Goal: Task Accomplishment & Management: Use online tool/utility

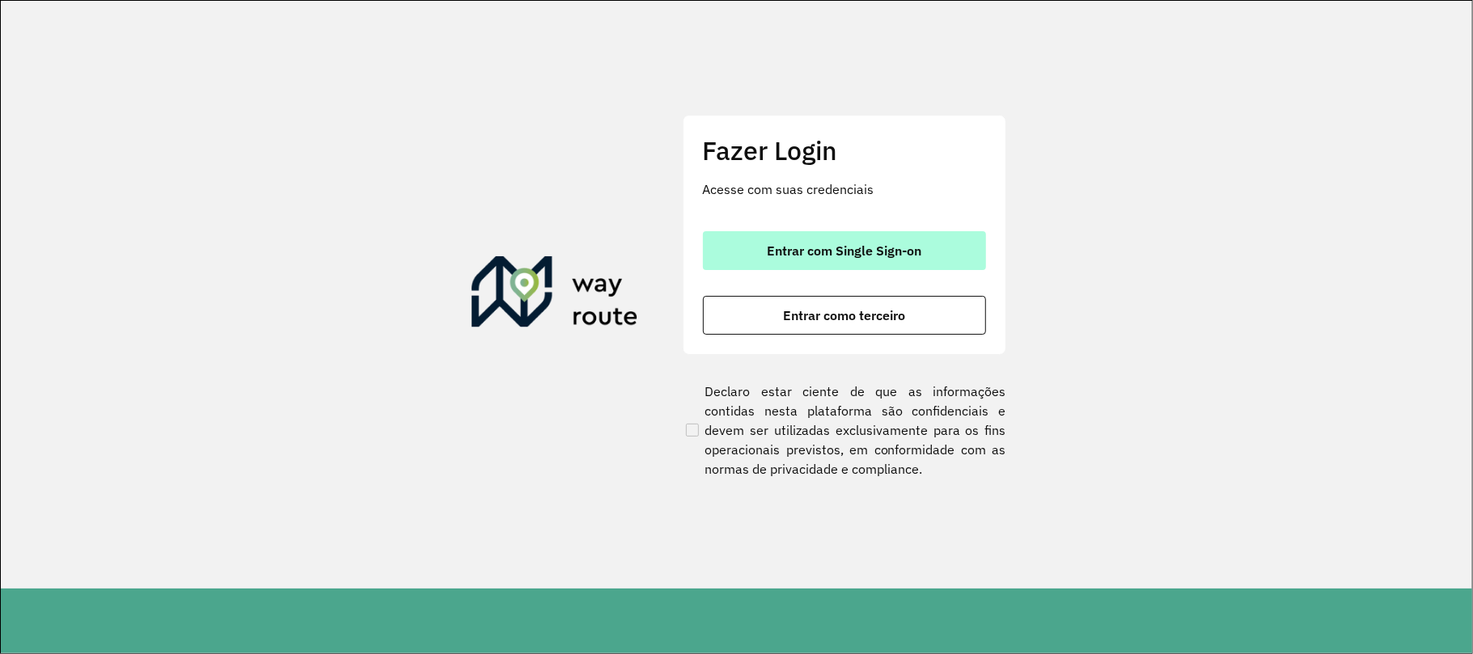
click at [941, 246] on button "Entrar com Single Sign-on" at bounding box center [844, 250] width 283 height 39
click at [932, 236] on button "Entrar com Single Sign-on" at bounding box center [844, 250] width 283 height 39
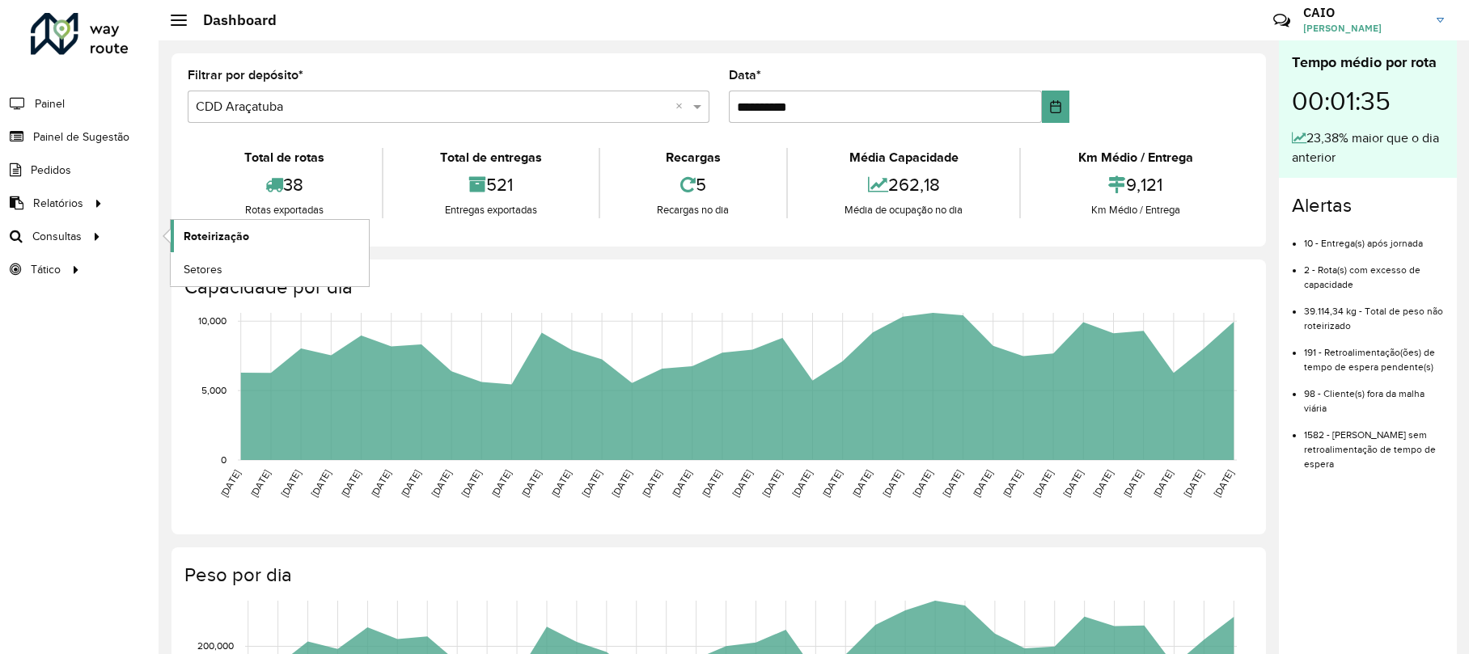
click at [280, 243] on link "Roteirização" at bounding box center [270, 236] width 198 height 32
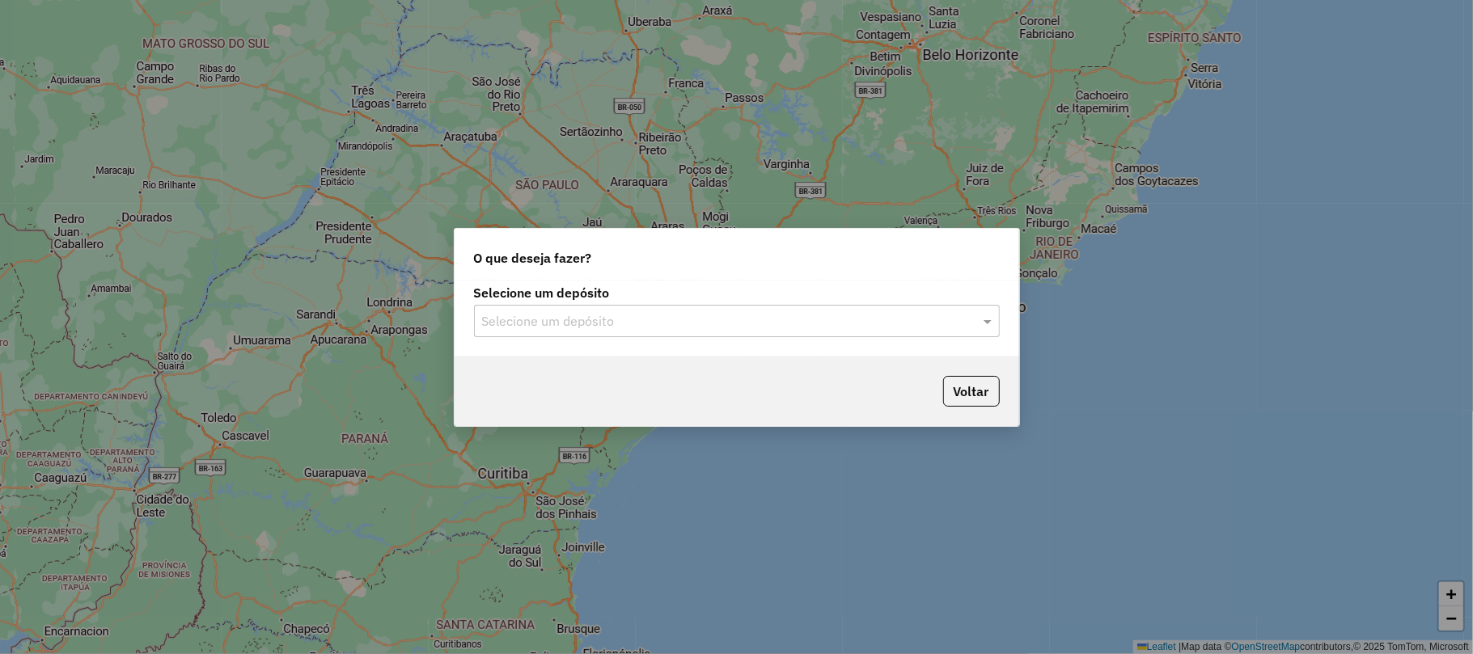
click at [645, 338] on div "Selecione um depósito Selecione um depósito" at bounding box center [737, 319] width 565 height 76
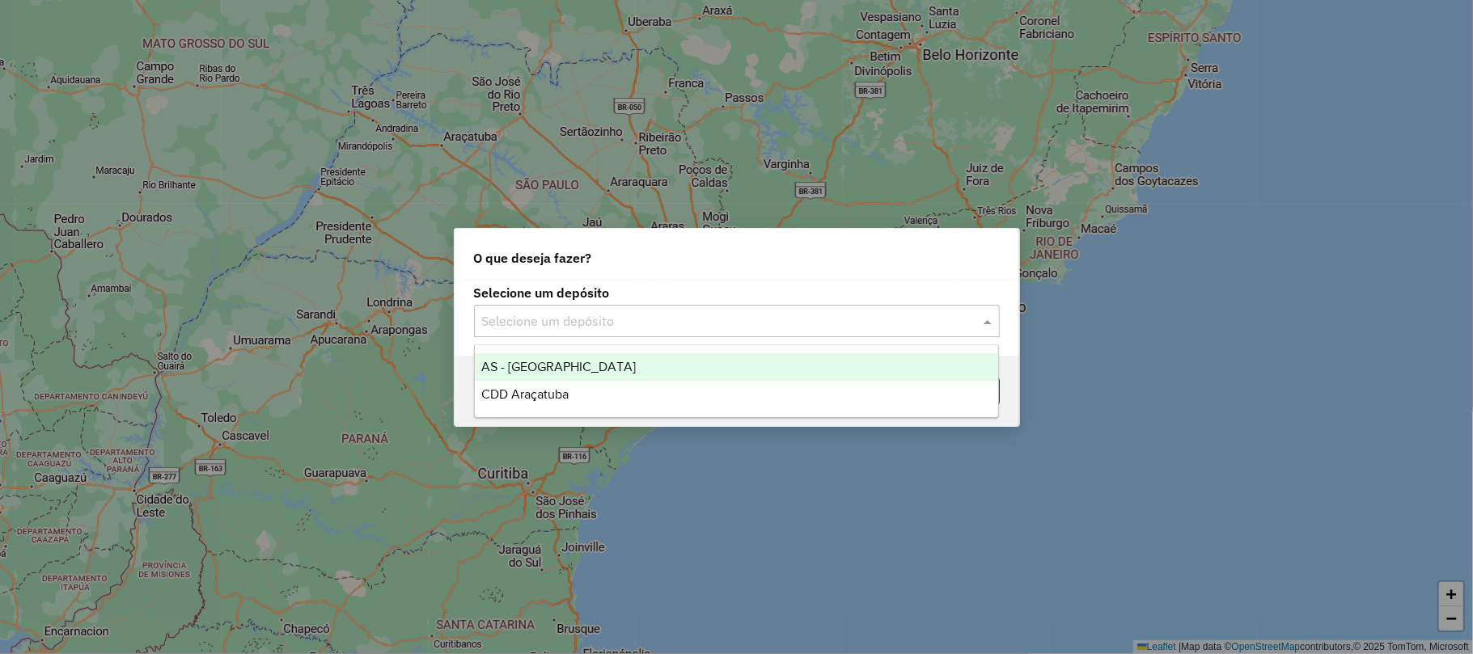
click at [634, 325] on input "text" at bounding box center [720, 321] width 477 height 19
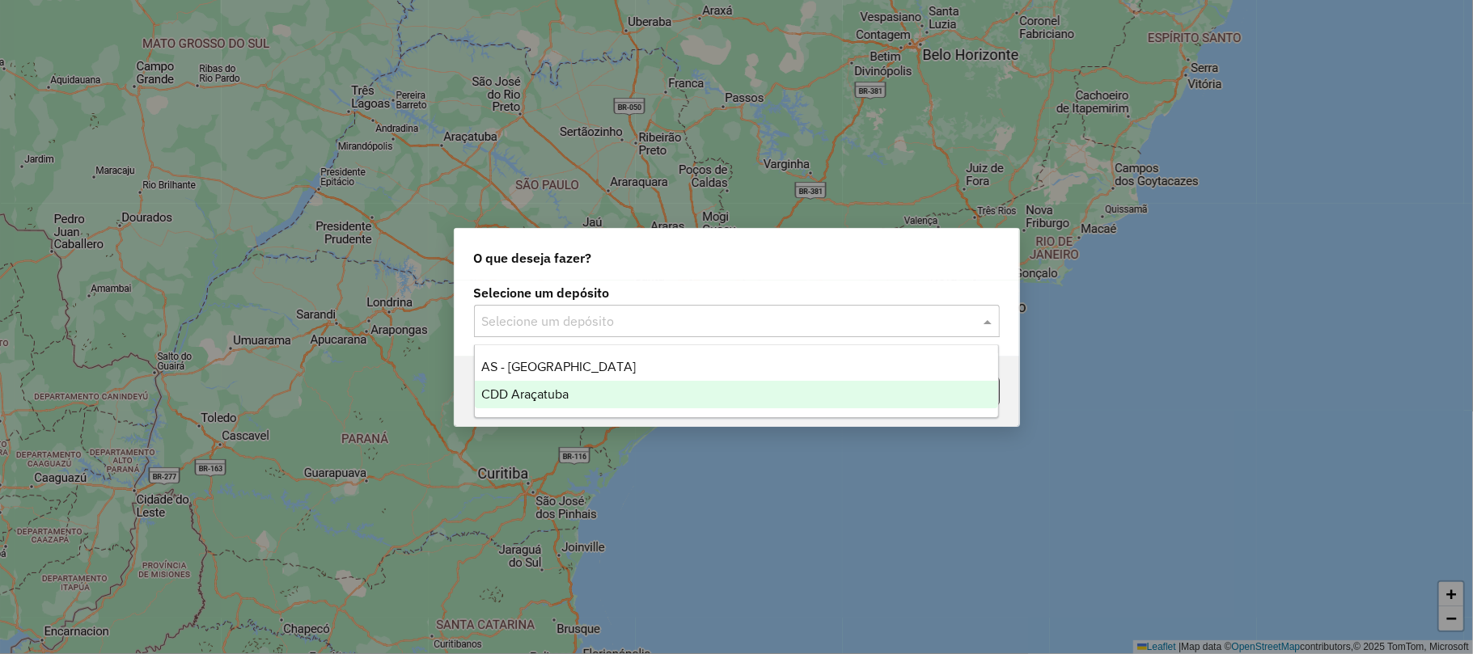
click at [603, 395] on div "CDD Araçatuba" at bounding box center [736, 394] width 523 height 27
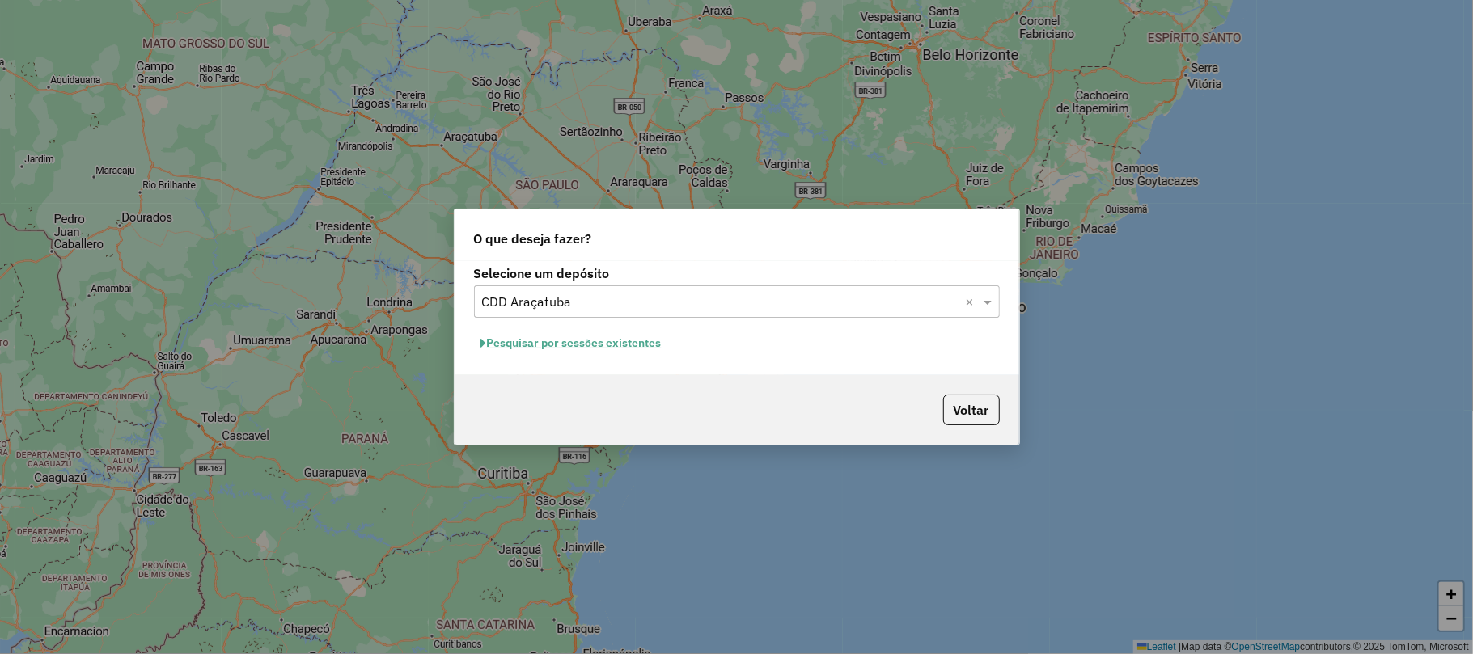
click at [609, 346] on button "Pesquisar por sessões existentes" at bounding box center [571, 343] width 195 height 25
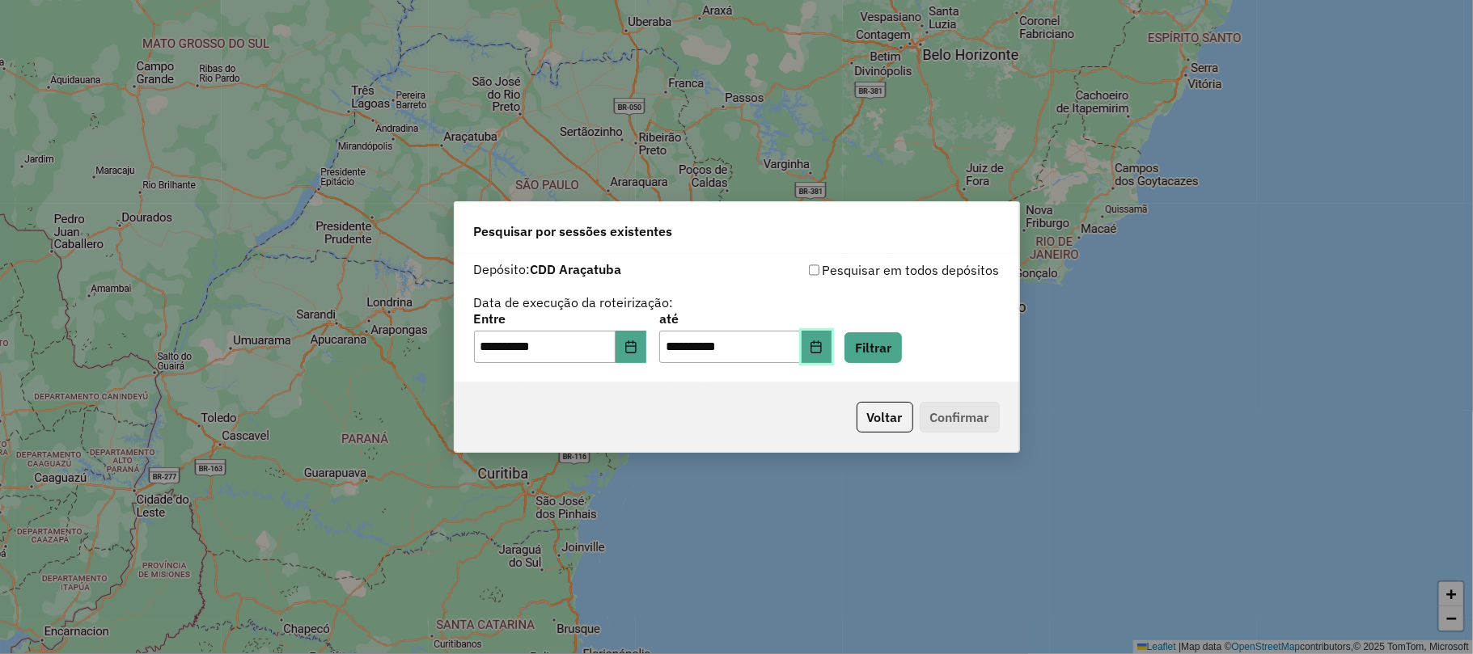
click at [832, 333] on button "Choose Date" at bounding box center [816, 347] width 31 height 32
click at [882, 340] on button "Filtrar" at bounding box center [872, 347] width 57 height 31
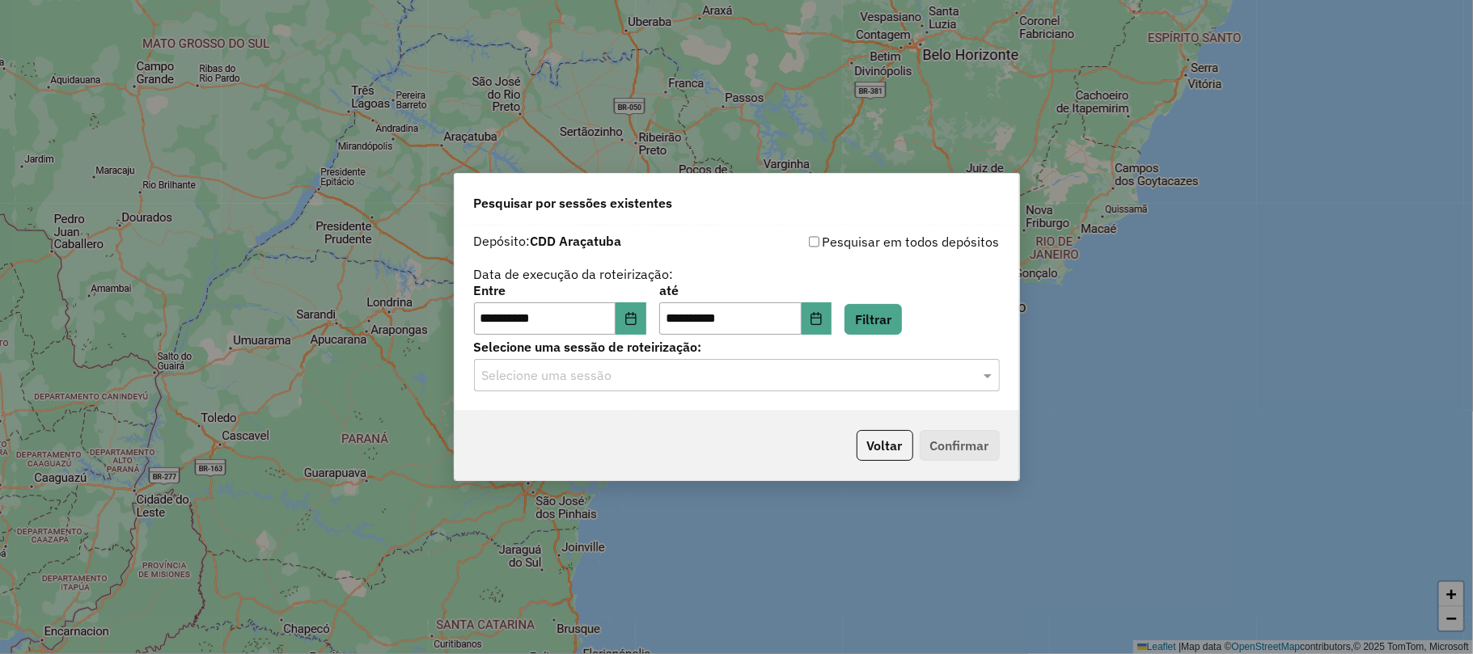
click at [595, 373] on input "text" at bounding box center [720, 375] width 477 height 19
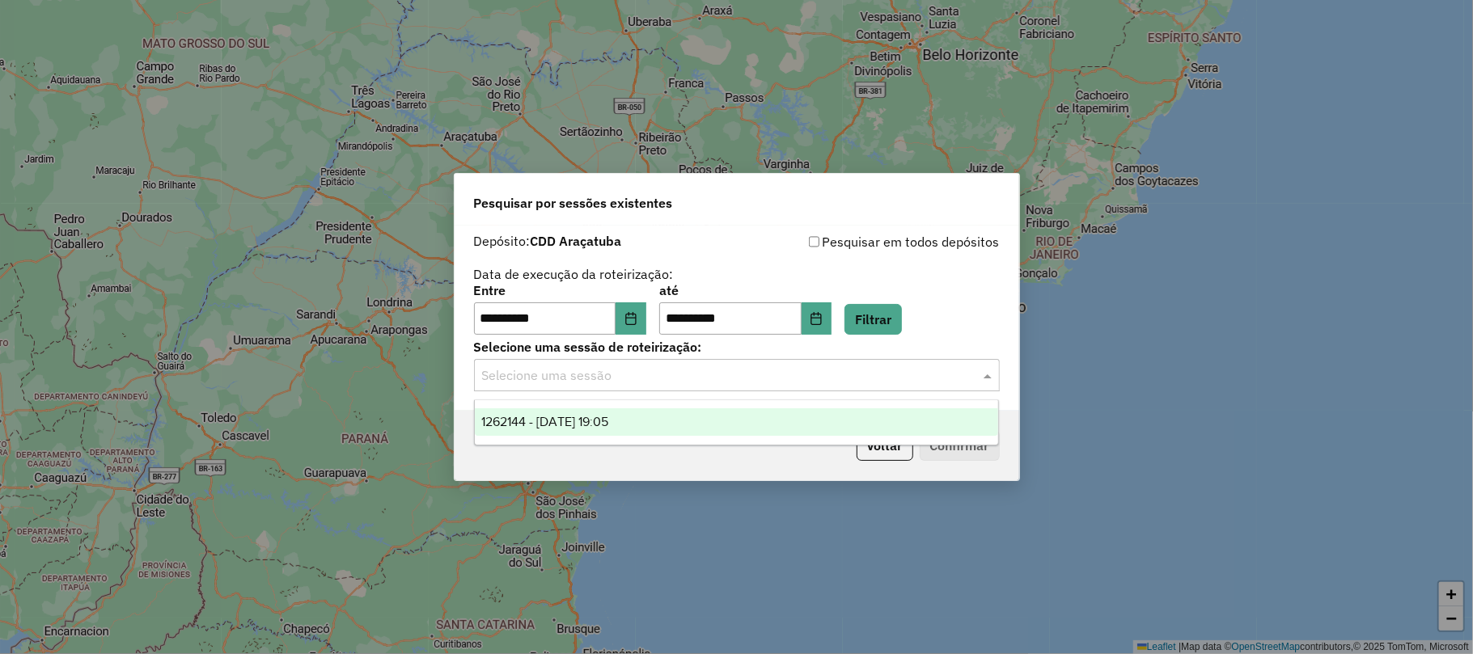
click at [582, 425] on span "1262144 - 09/09/2025 19:05" at bounding box center [544, 422] width 127 height 14
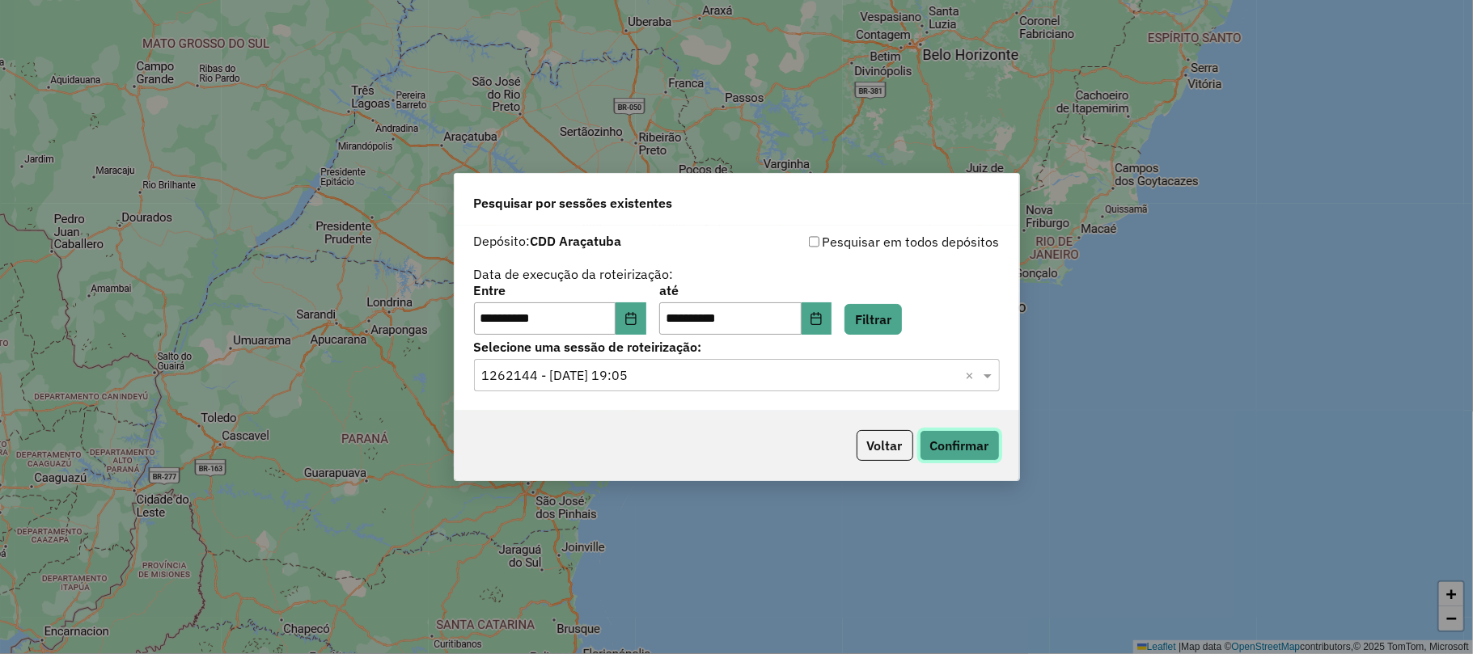
click at [949, 444] on button "Confirmar" at bounding box center [960, 445] width 80 height 31
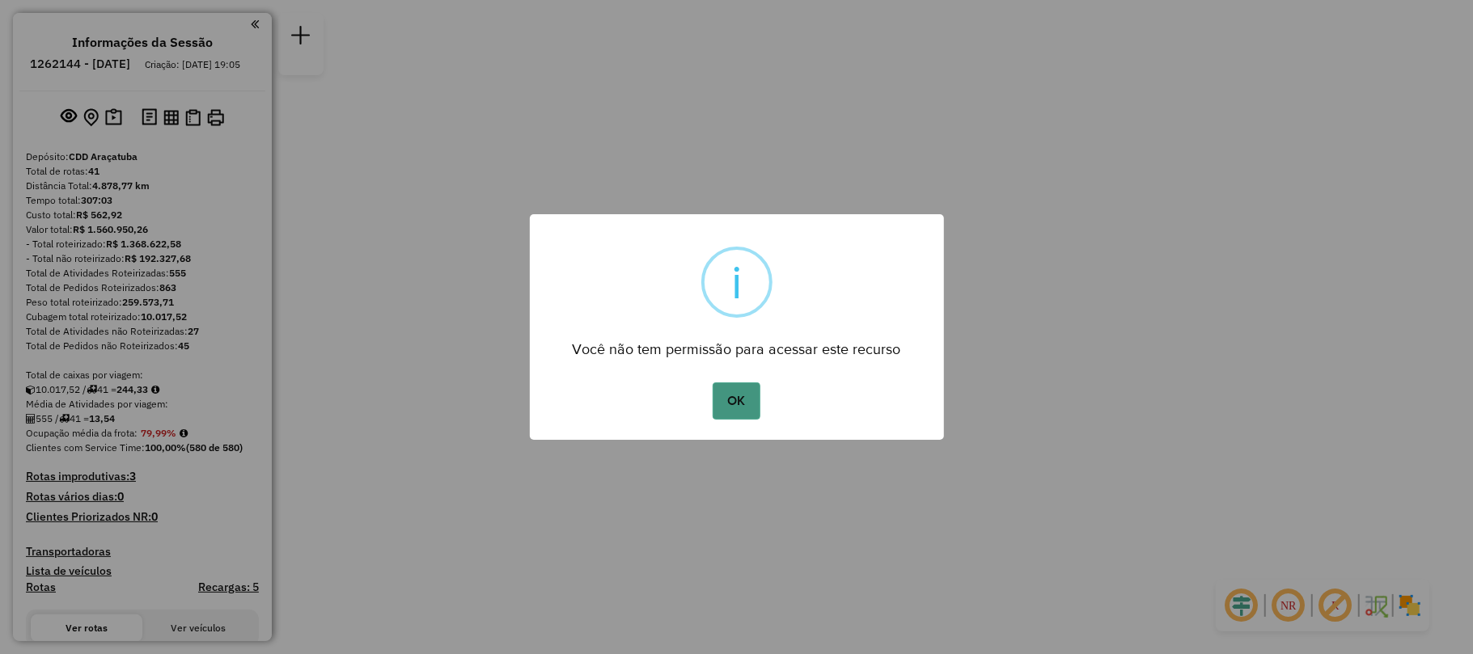
click at [721, 396] on button "OK" at bounding box center [737, 401] width 48 height 37
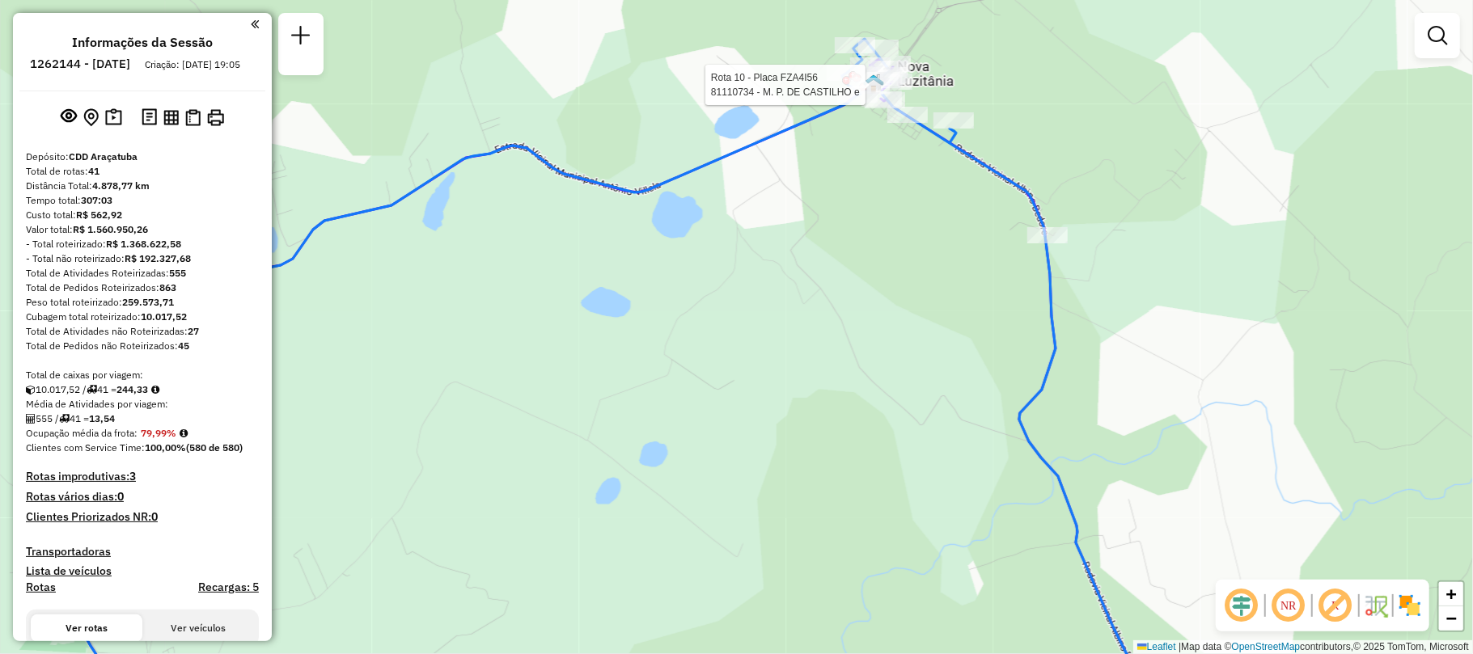
select select "**********"
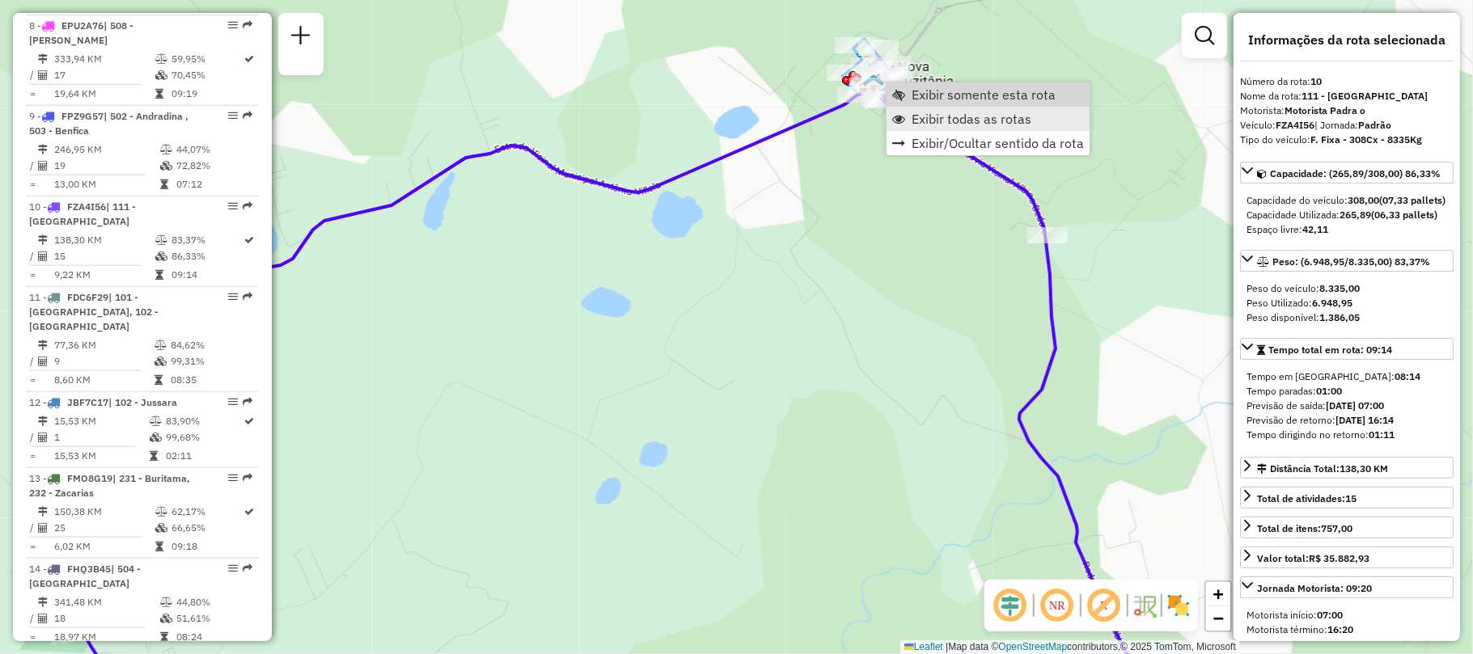
scroll to position [1407, 0]
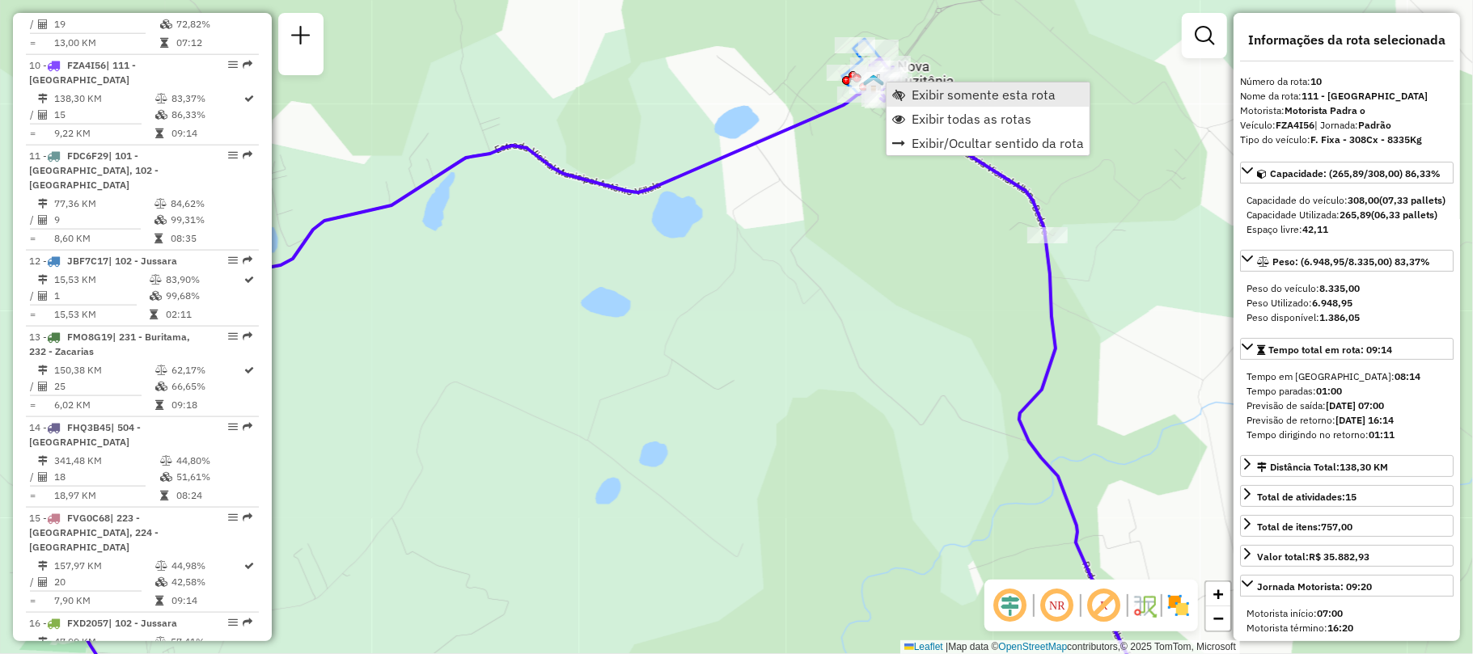
click at [946, 91] on span "Exibir somente esta rota" at bounding box center [983, 94] width 144 height 13
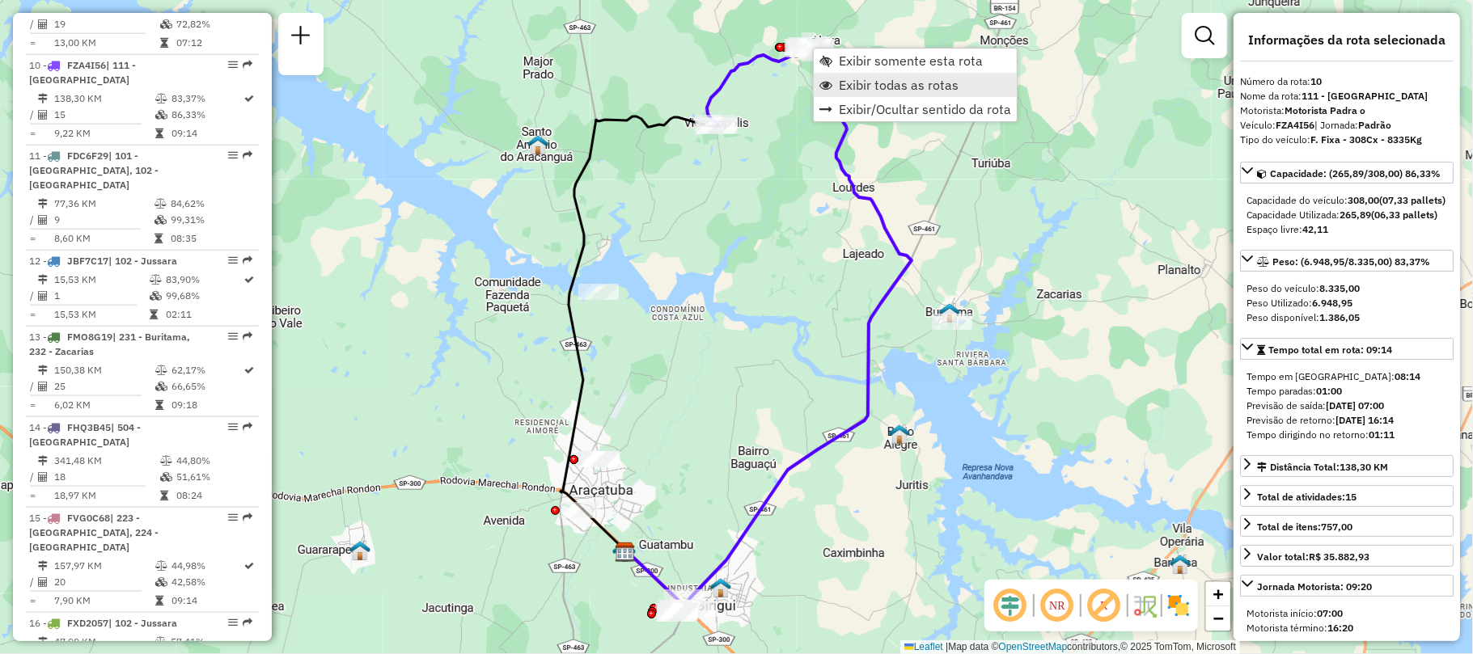
click at [828, 78] on link "Exibir todas as rotas" at bounding box center [915, 85] width 203 height 24
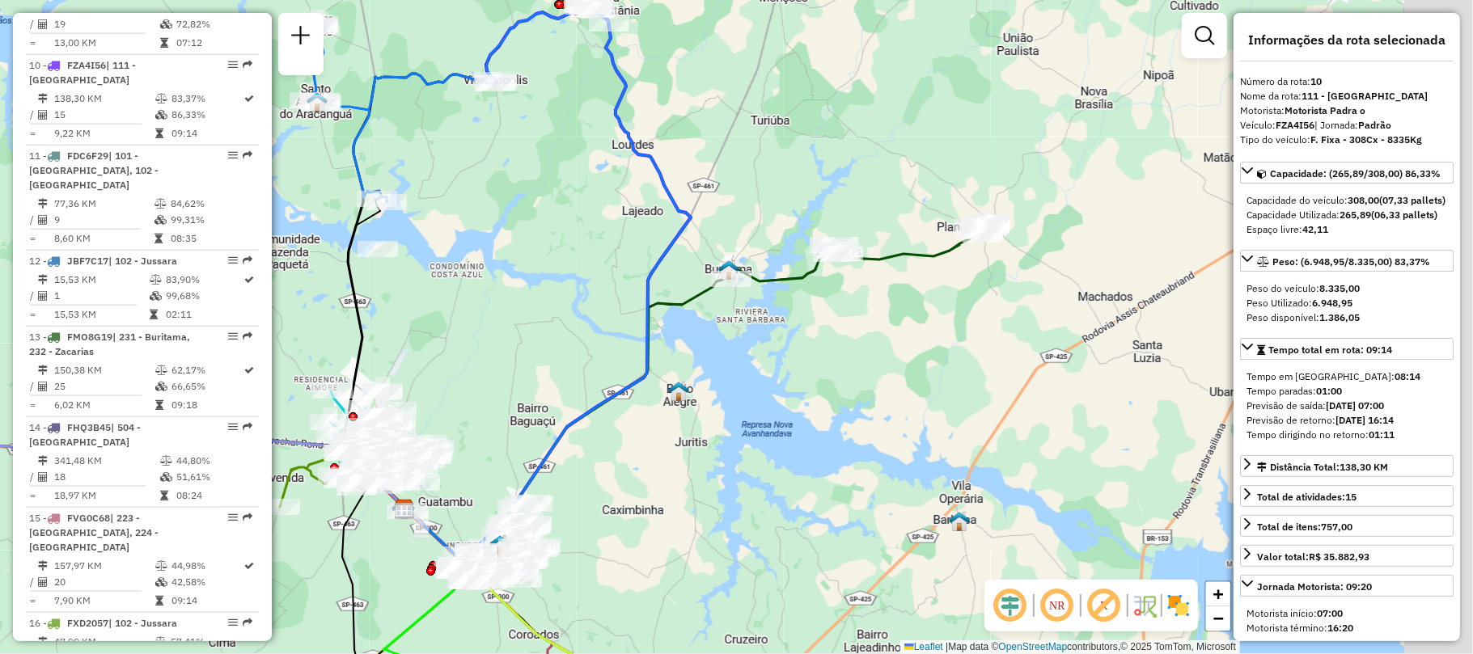
drag, startPoint x: 969, startPoint y: 237, endPoint x: 747, endPoint y: 194, distance: 225.7
click at [747, 194] on div "Janela de atendimento Grade de atendimento Capacidade Transportadoras Veículos …" at bounding box center [736, 327] width 1473 height 654
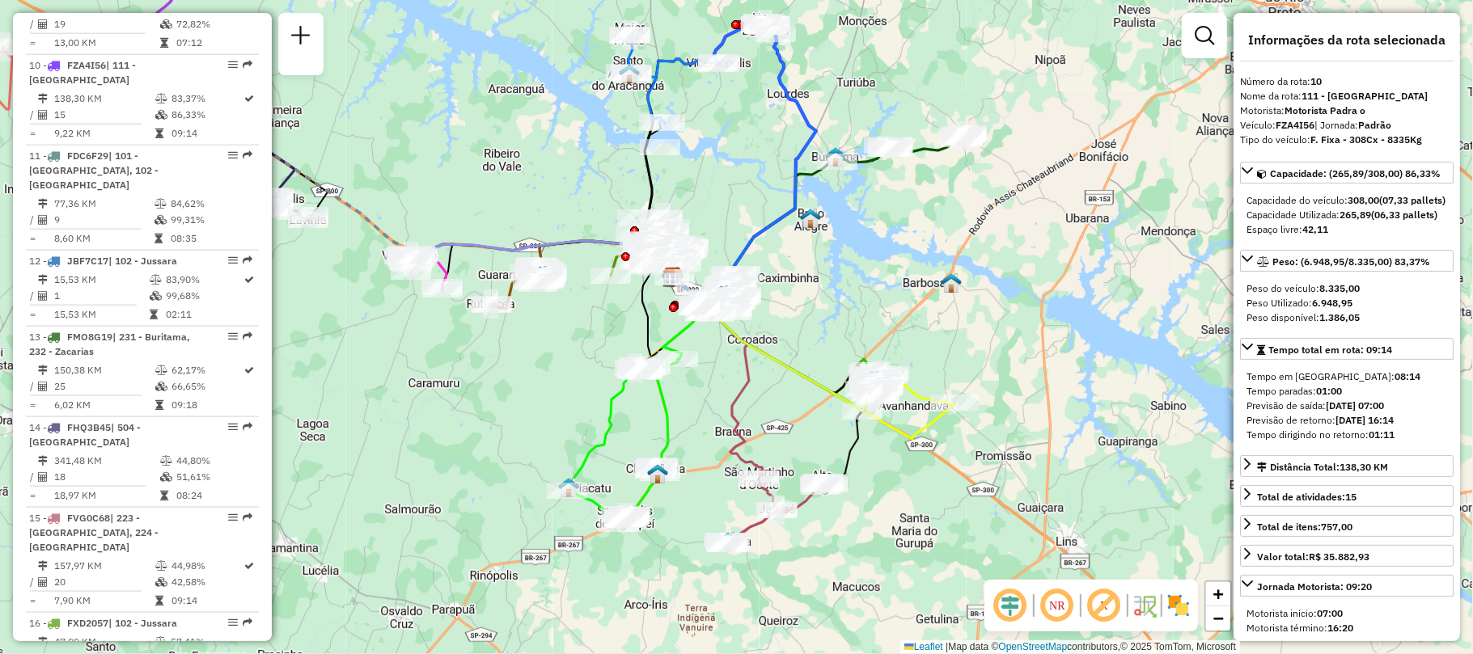
drag, startPoint x: 623, startPoint y: 262, endPoint x: 729, endPoint y: 146, distance: 157.4
click at [729, 146] on div "Janela de atendimento Grade de atendimento Capacidade Transportadoras Veículos …" at bounding box center [736, 327] width 1473 height 654
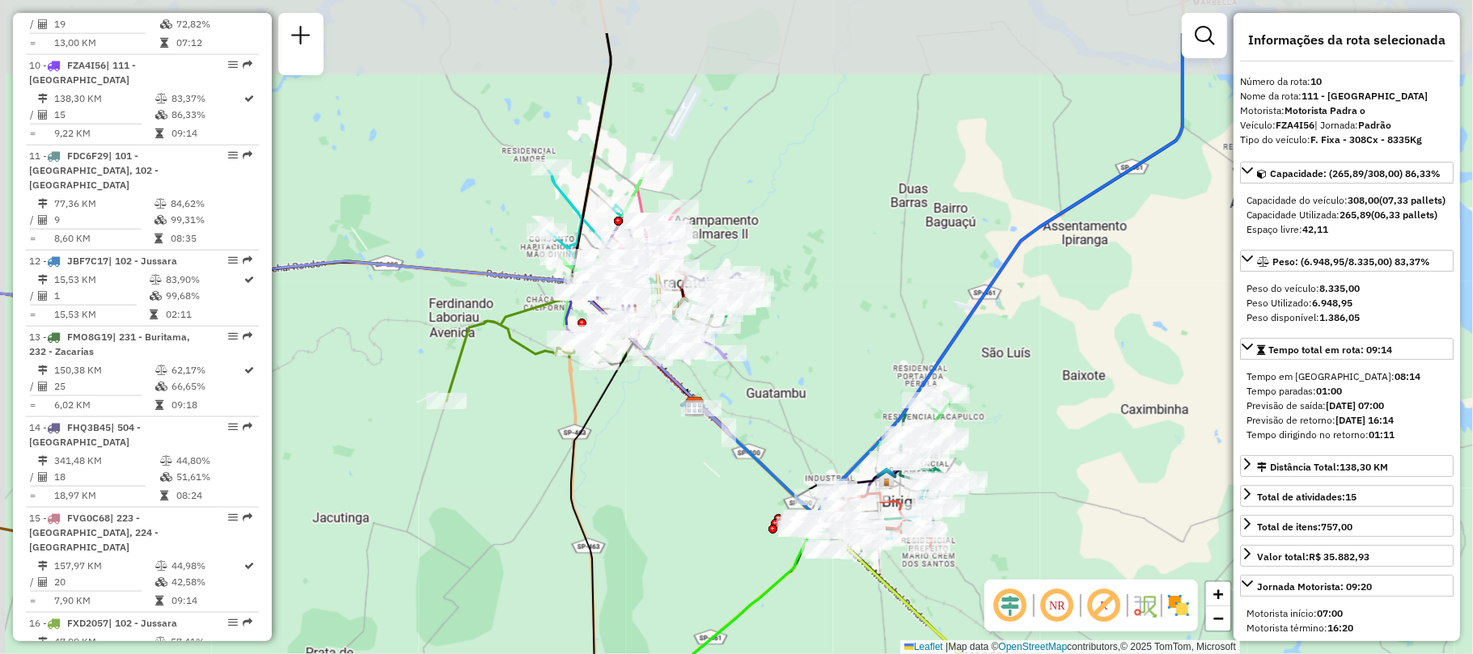
drag, startPoint x: 745, startPoint y: 235, endPoint x: 802, endPoint y: 336, distance: 117.0
click at [801, 334] on div "Janela de atendimento Grade de atendimento Capacidade Transportadoras Veículos …" at bounding box center [736, 327] width 1473 height 654
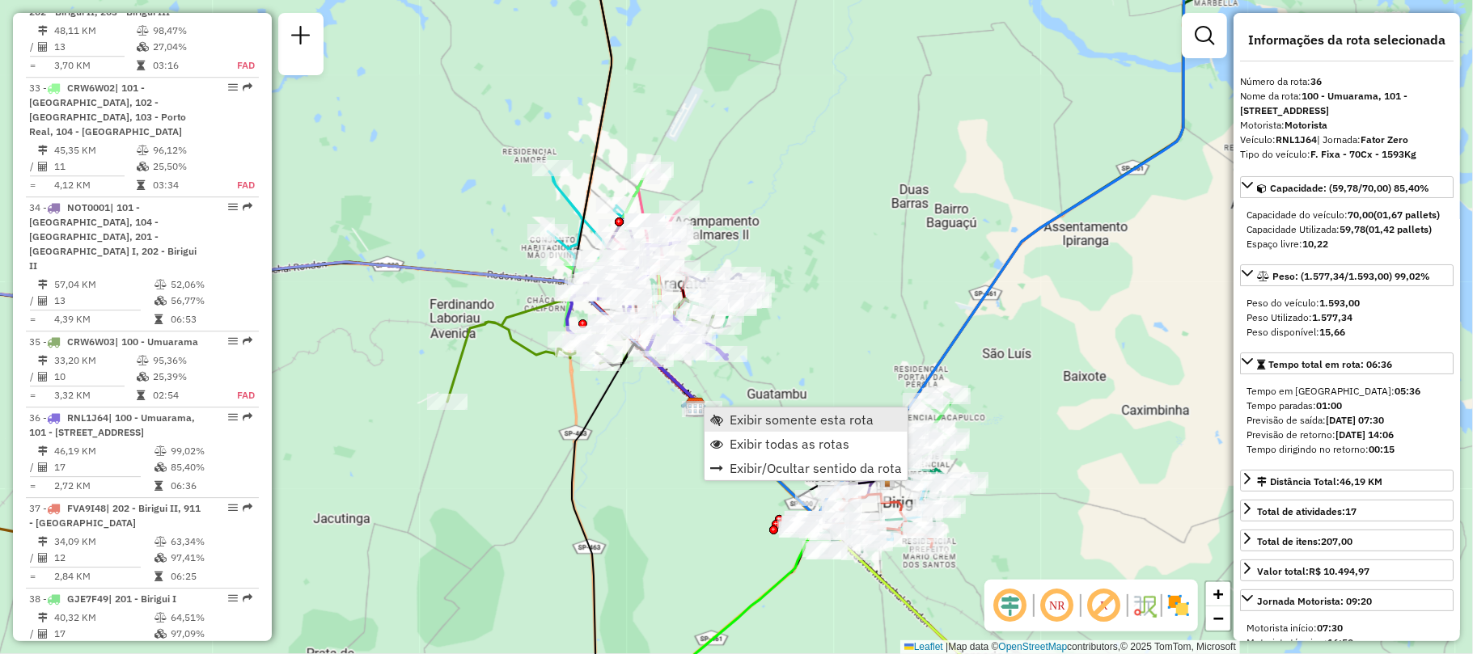
scroll to position [3711, 0]
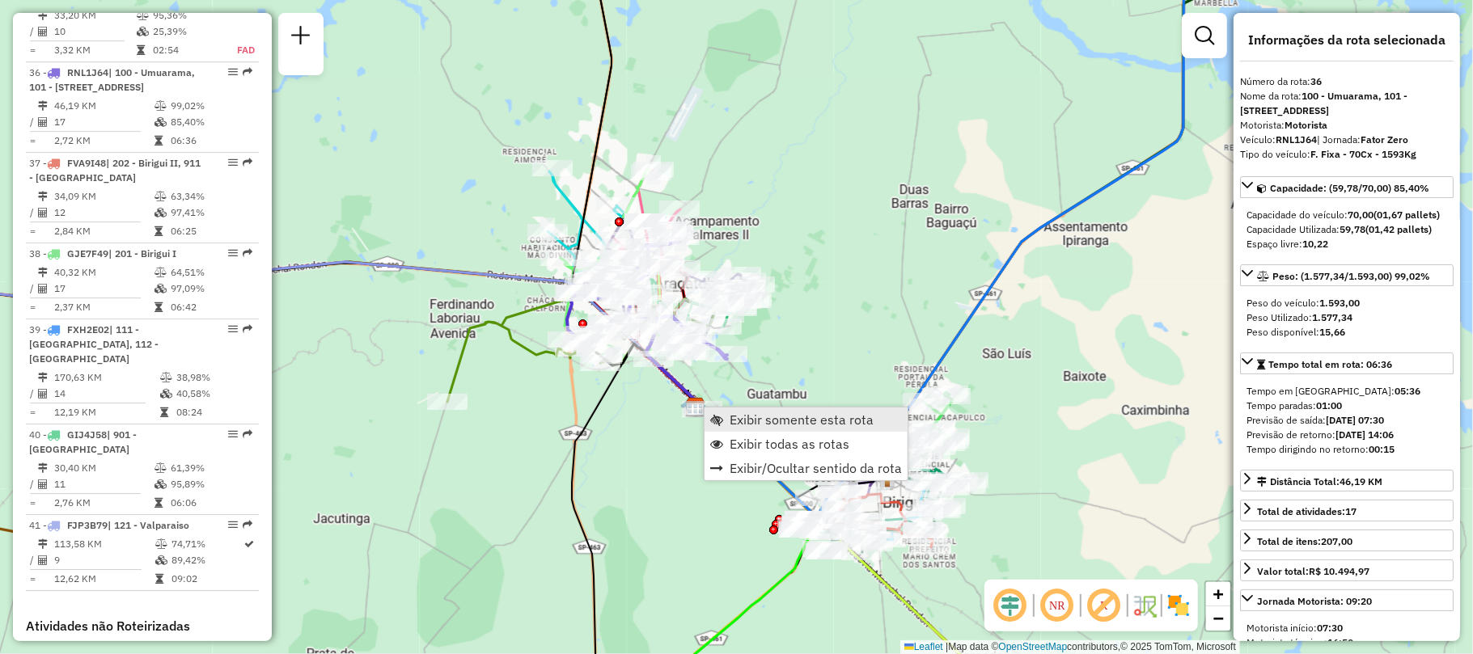
click at [777, 425] on span "Exibir somente esta rota" at bounding box center [801, 419] width 144 height 13
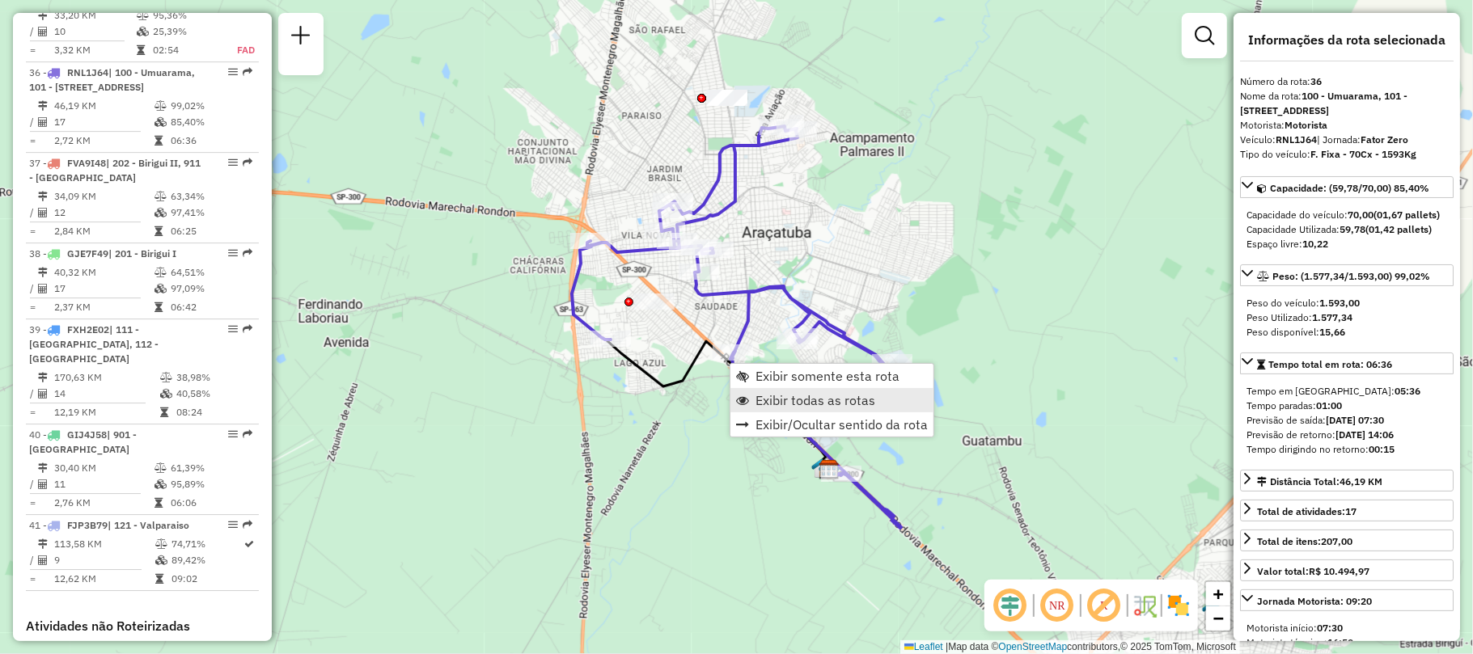
click at [763, 395] on span "Exibir todas as rotas" at bounding box center [815, 400] width 120 height 13
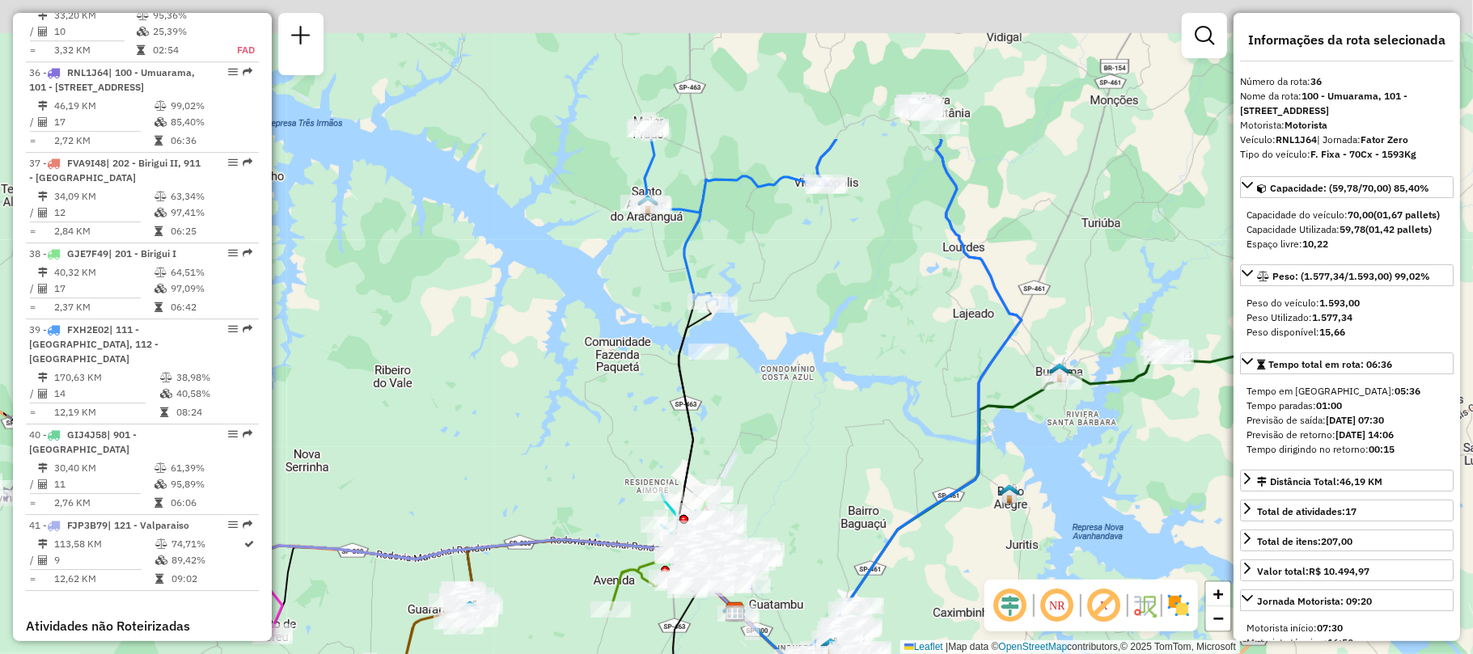
drag, startPoint x: 455, startPoint y: 249, endPoint x: 602, endPoint y: 480, distance: 273.5
click at [602, 480] on div "Janela de atendimento Grade de atendimento Capacidade Transportadoras Veículos …" at bounding box center [736, 327] width 1473 height 654
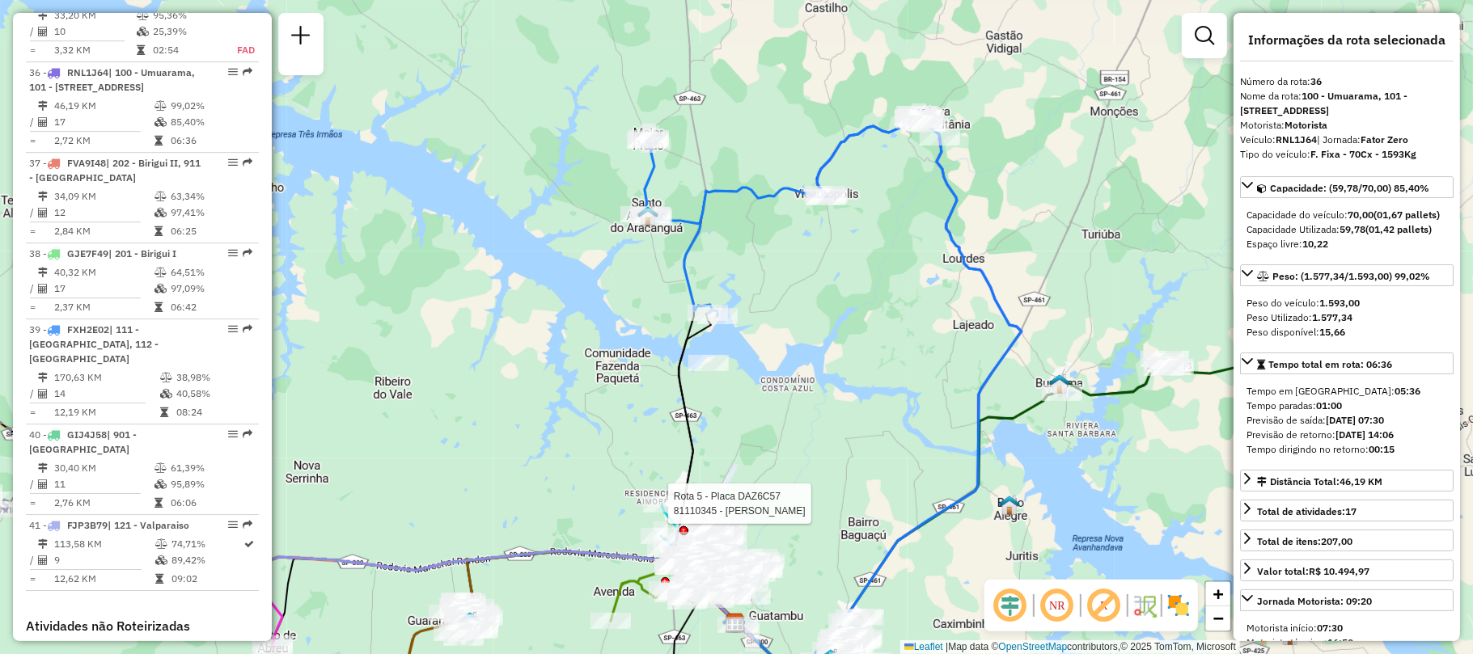
drag, startPoint x: 538, startPoint y: 464, endPoint x: 729, endPoint y: 208, distance: 320.1
click at [729, 208] on div "Rota 5 - Placa DAZ6C57 81110345 - MARCELO VIEIRA Janela de atendimento Grade de…" at bounding box center [736, 327] width 1473 height 654
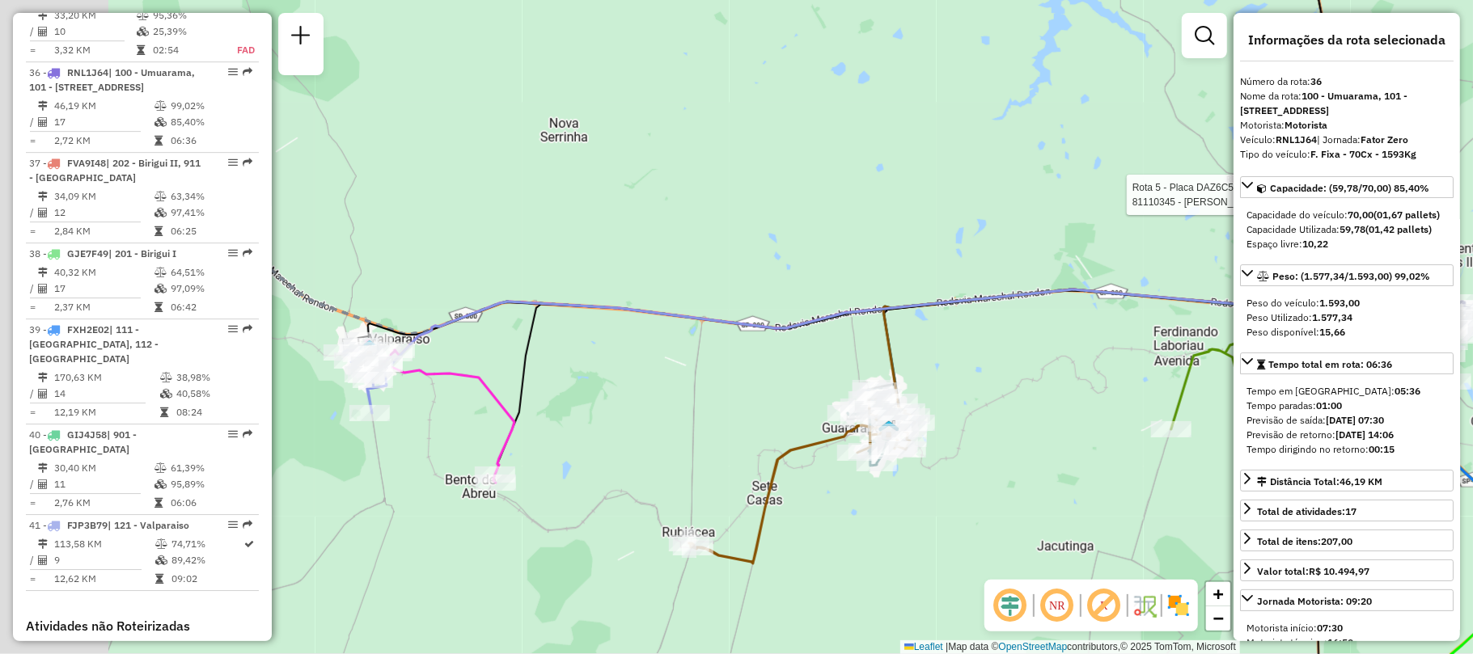
drag, startPoint x: 515, startPoint y: 389, endPoint x: 681, endPoint y: 450, distance: 176.8
click at [719, 450] on div "Rota 5 - Placa DAZ6C57 81110345 - MARCELO VIEIRA Janela de atendimento Grade de…" at bounding box center [736, 327] width 1473 height 654
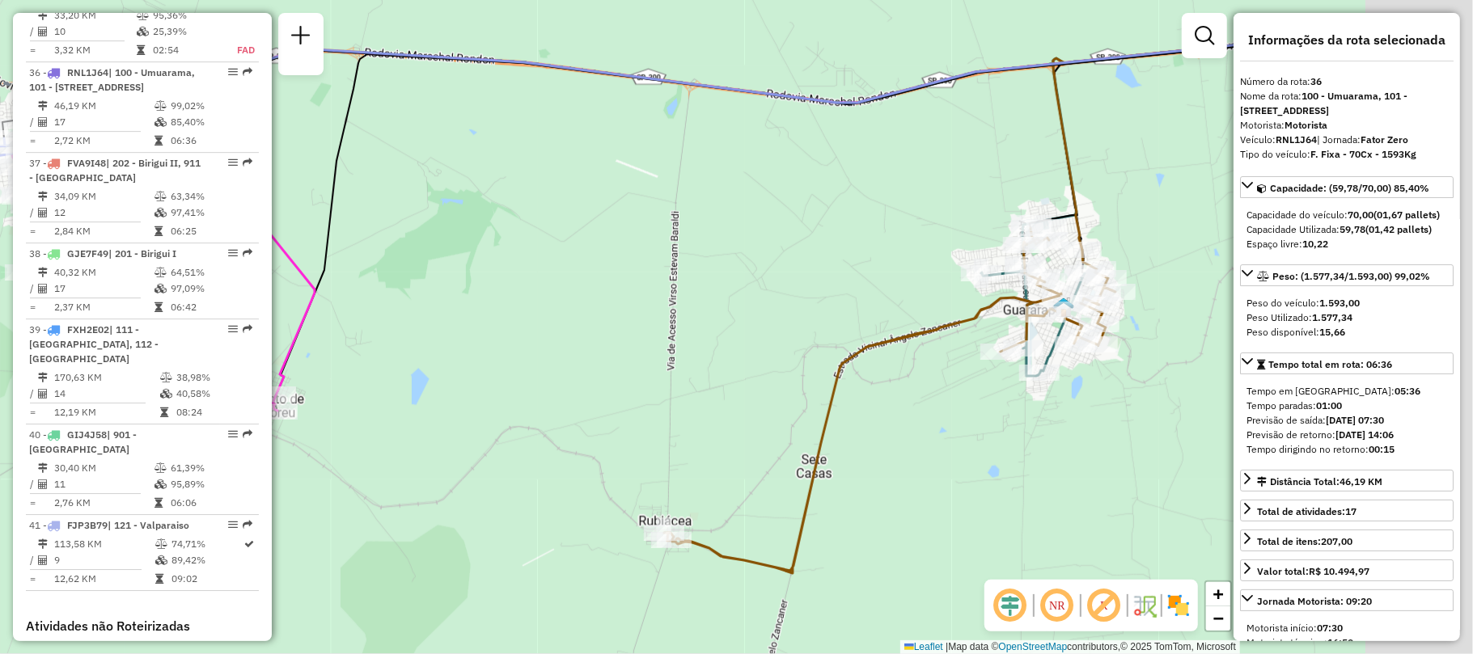
drag, startPoint x: 901, startPoint y: 317, endPoint x: 535, endPoint y: 178, distance: 391.1
click at [535, 178] on div "Rota 5 - Placa DAZ6C57 81110345 - MARCELO VIEIRA Janela de atendimento Grade de…" at bounding box center [736, 327] width 1473 height 654
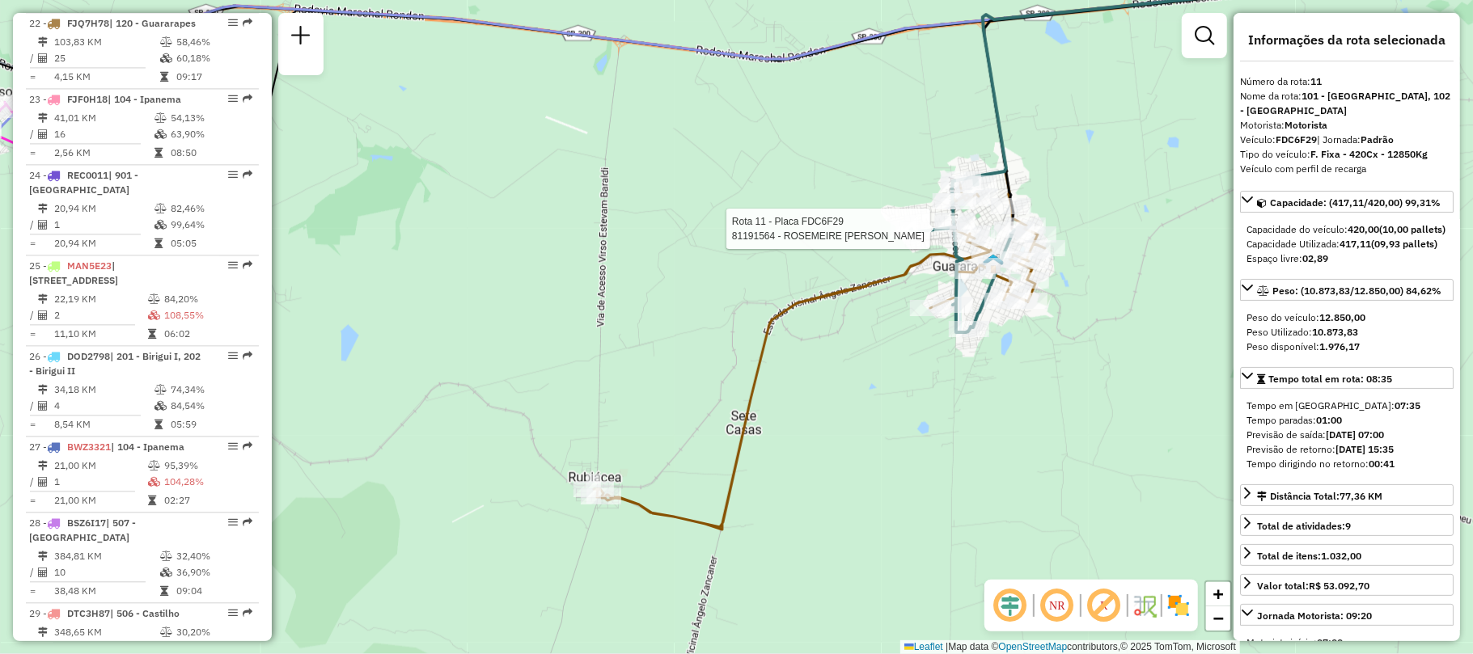
scroll to position [1499, 0]
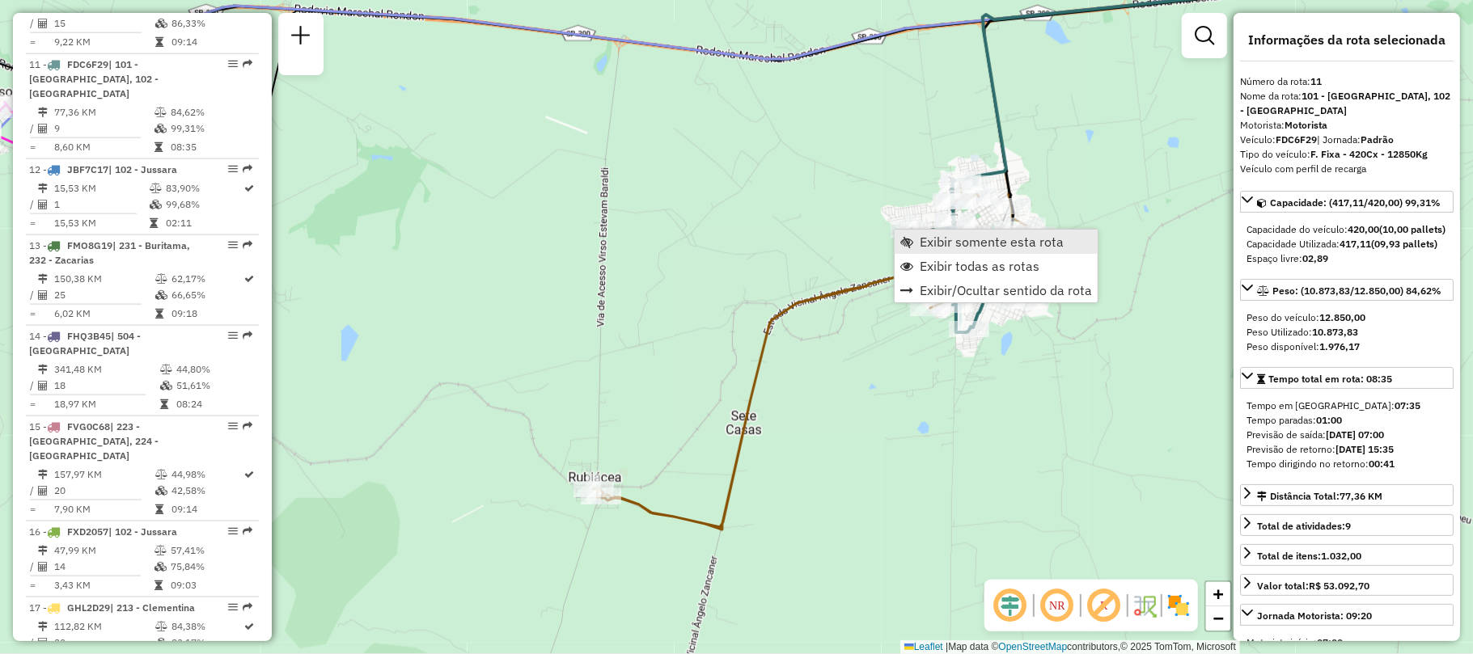
click at [930, 237] on span "Exibir somente esta rota" at bounding box center [992, 241] width 144 height 13
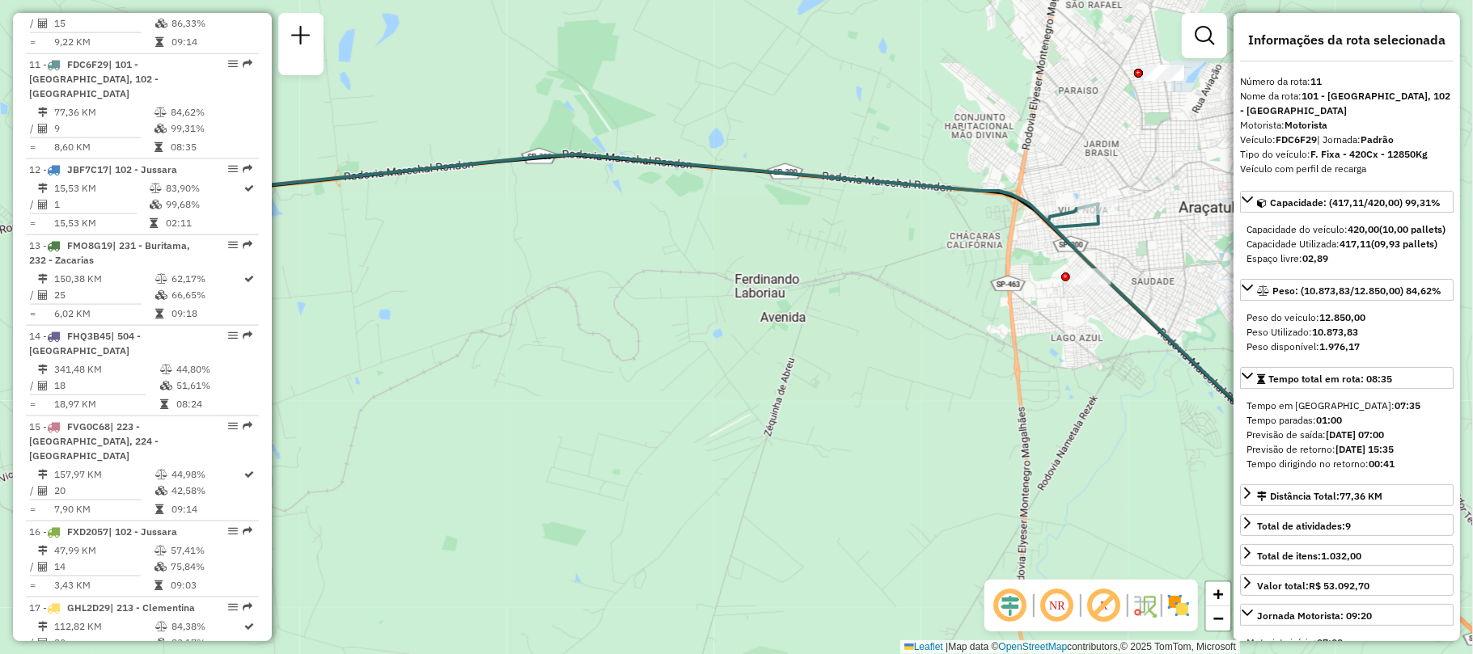
drag, startPoint x: 935, startPoint y: 307, endPoint x: 657, endPoint y: 323, distance: 278.7
click at [657, 323] on div "Janela de atendimento Grade de atendimento Capacidade Transportadoras Veículos …" at bounding box center [736, 327] width 1473 height 654
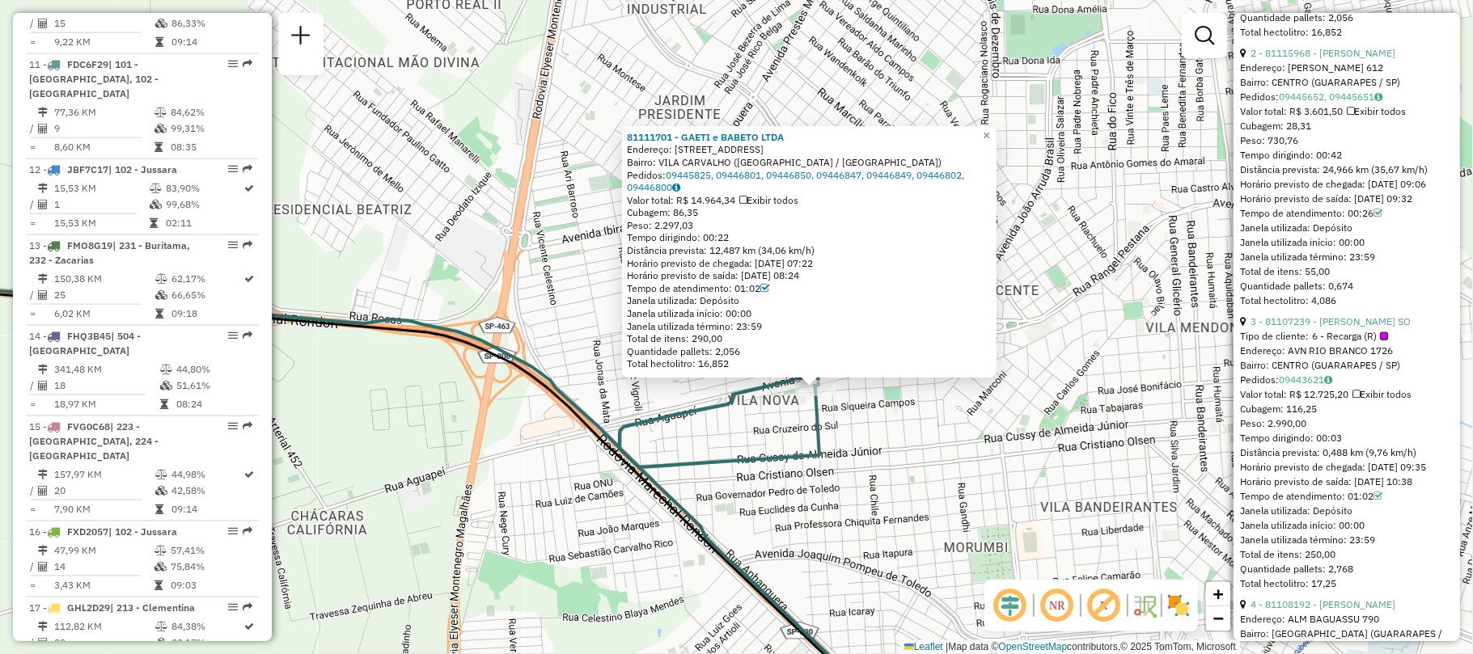
scroll to position [1294, 0]
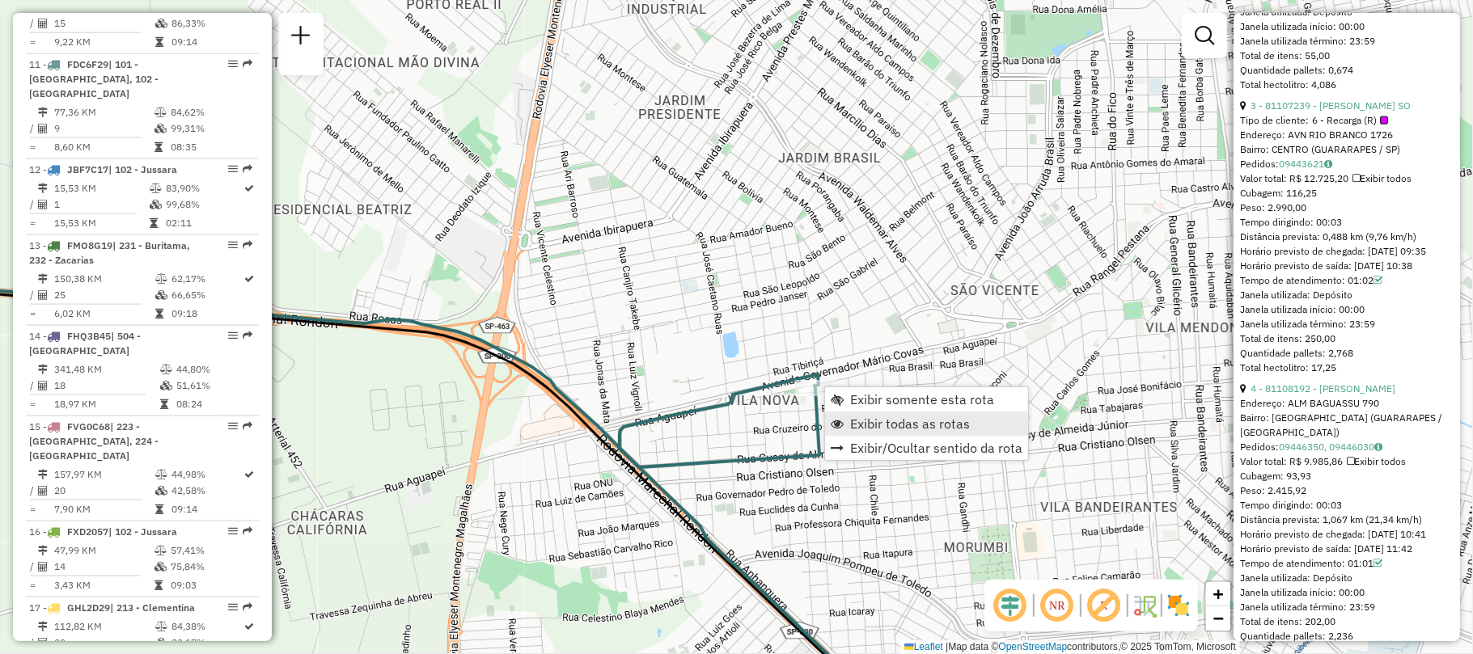
click at [886, 417] on span "Exibir todas as rotas" at bounding box center [910, 423] width 120 height 13
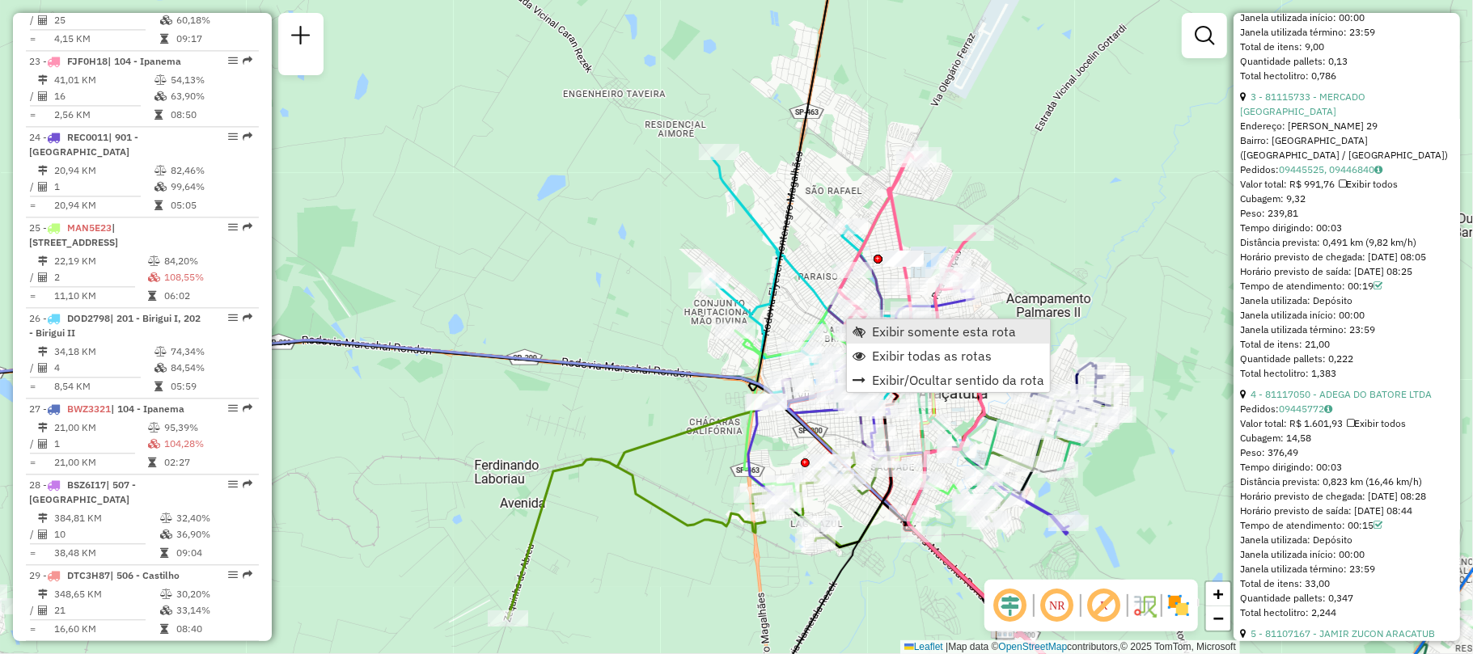
scroll to position [1339, 0]
click at [911, 327] on span "Exibir somente esta rota" at bounding box center [944, 331] width 144 height 13
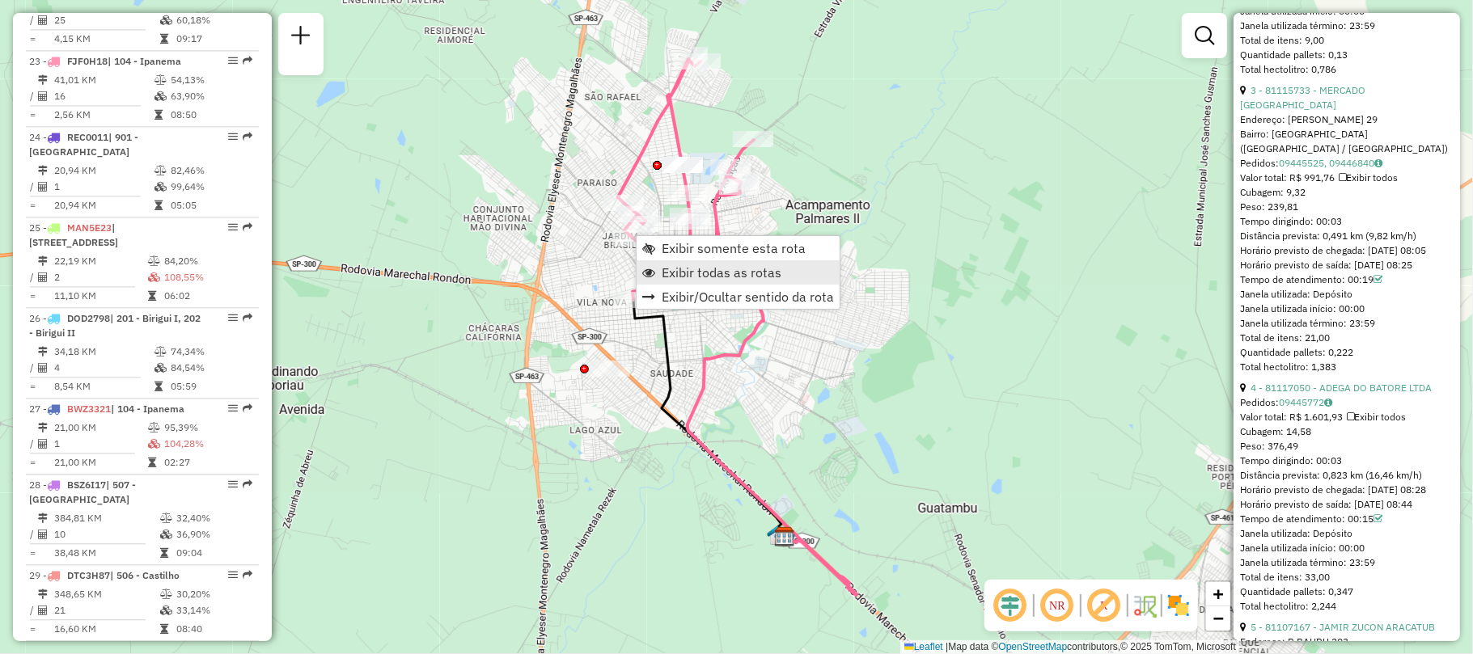
click at [726, 273] on span "Exibir todas as rotas" at bounding box center [722, 272] width 120 height 13
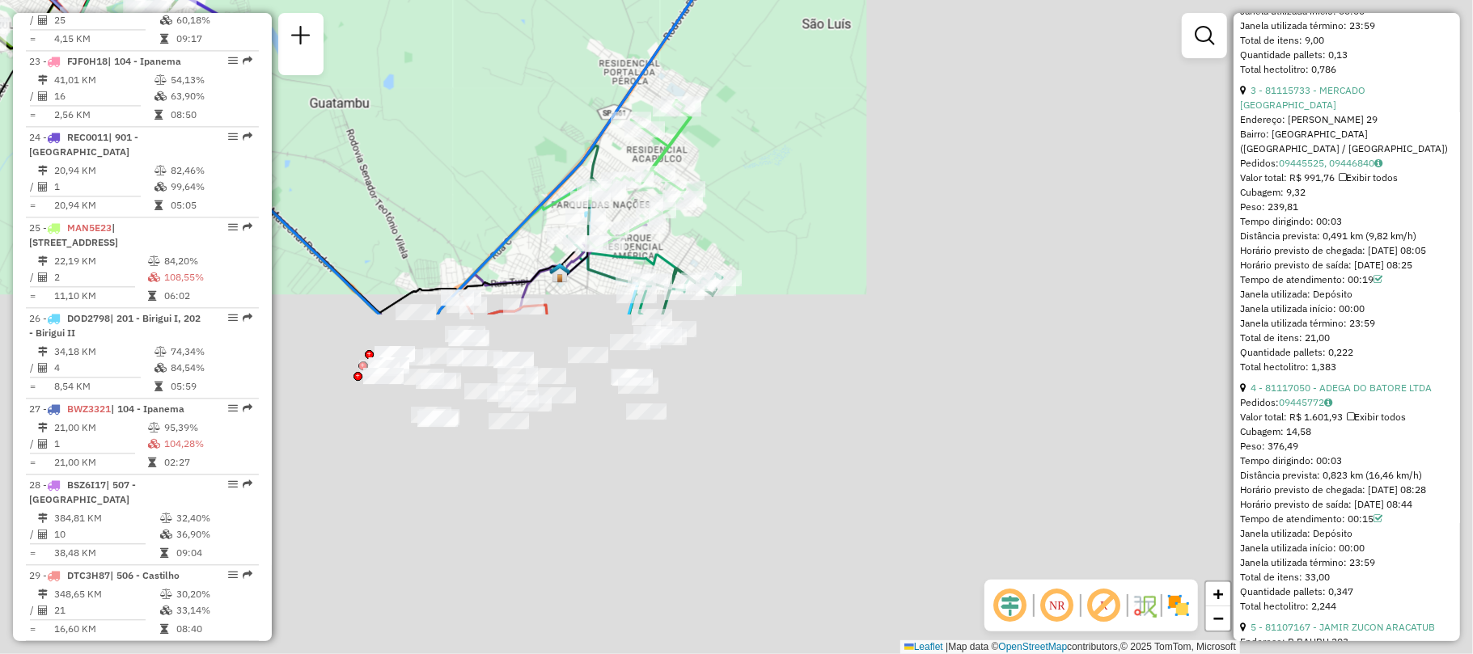
drag, startPoint x: 1035, startPoint y: 361, endPoint x: 428, endPoint y: -45, distance: 730.6
click at [428, 0] on html "Aguarde... Pop-up bloqueado! Seu navegador bloqueou automáticamente a abertura …" at bounding box center [736, 327] width 1473 height 654
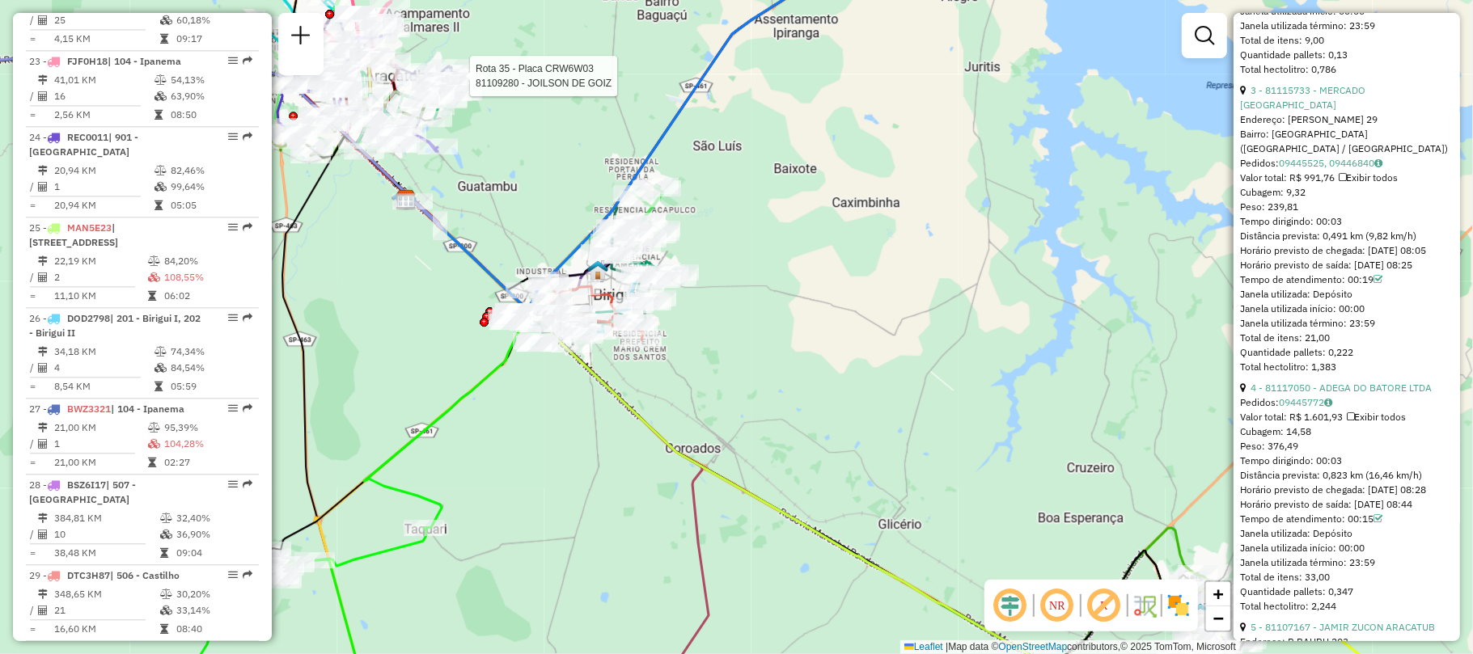
drag, startPoint x: 521, startPoint y: 440, endPoint x: 653, endPoint y: 322, distance: 177.6
click at [655, 315] on div "Rota 35 - Placa CRW6W03 81109280 - JOILSON DE GOIZ Janela de atendimento Grade …" at bounding box center [736, 327] width 1473 height 654
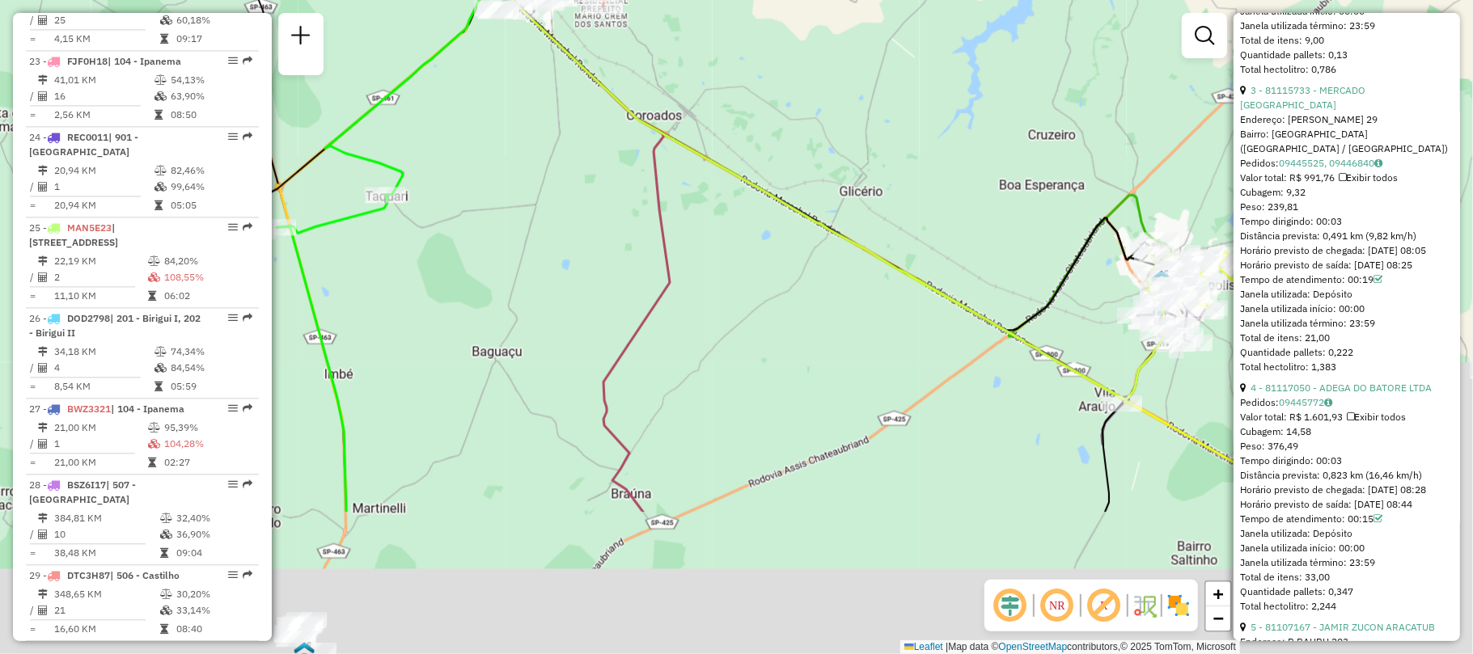
drag, startPoint x: 608, startPoint y: 285, endPoint x: 294, endPoint y: 75, distance: 377.7
click at [294, 75] on div "Rota 35 - Placa CRW6W03 81109280 - JOILSON DE GOIZ Janela de atendimento Grade …" at bounding box center [736, 327] width 1473 height 654
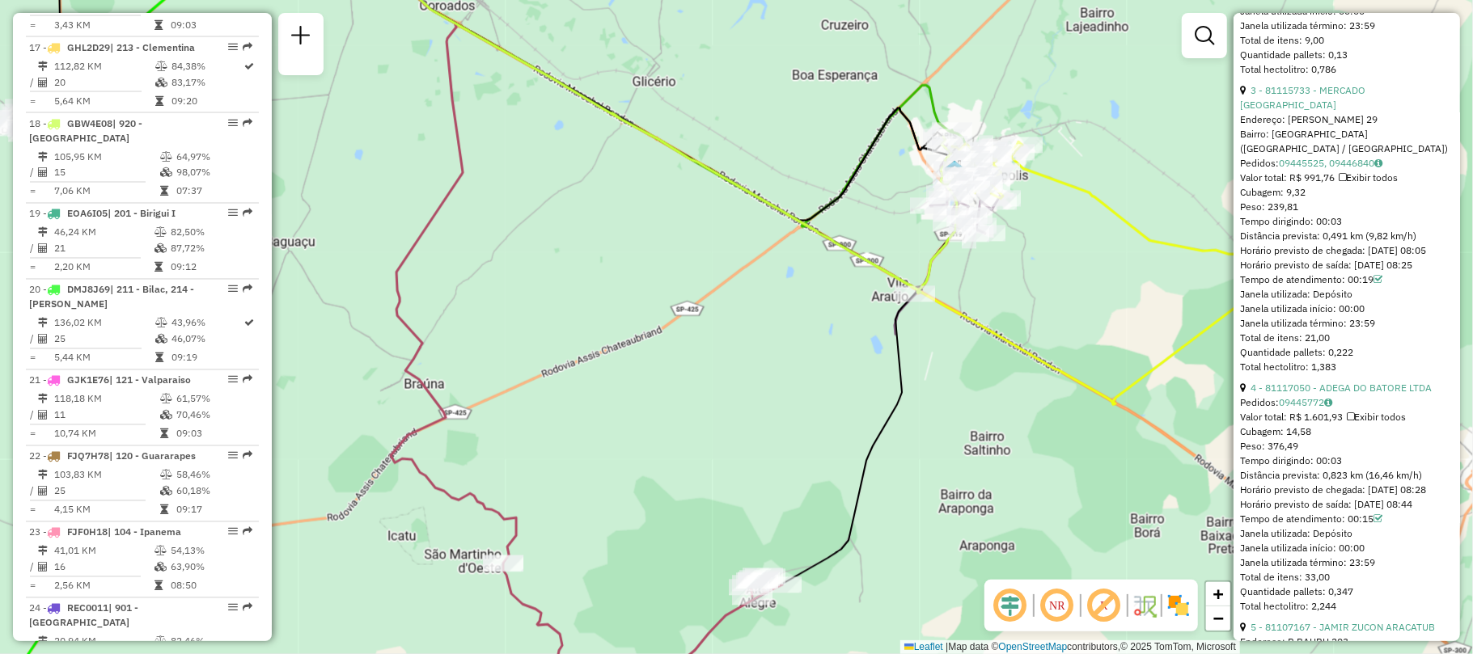
scroll to position [3618, 0]
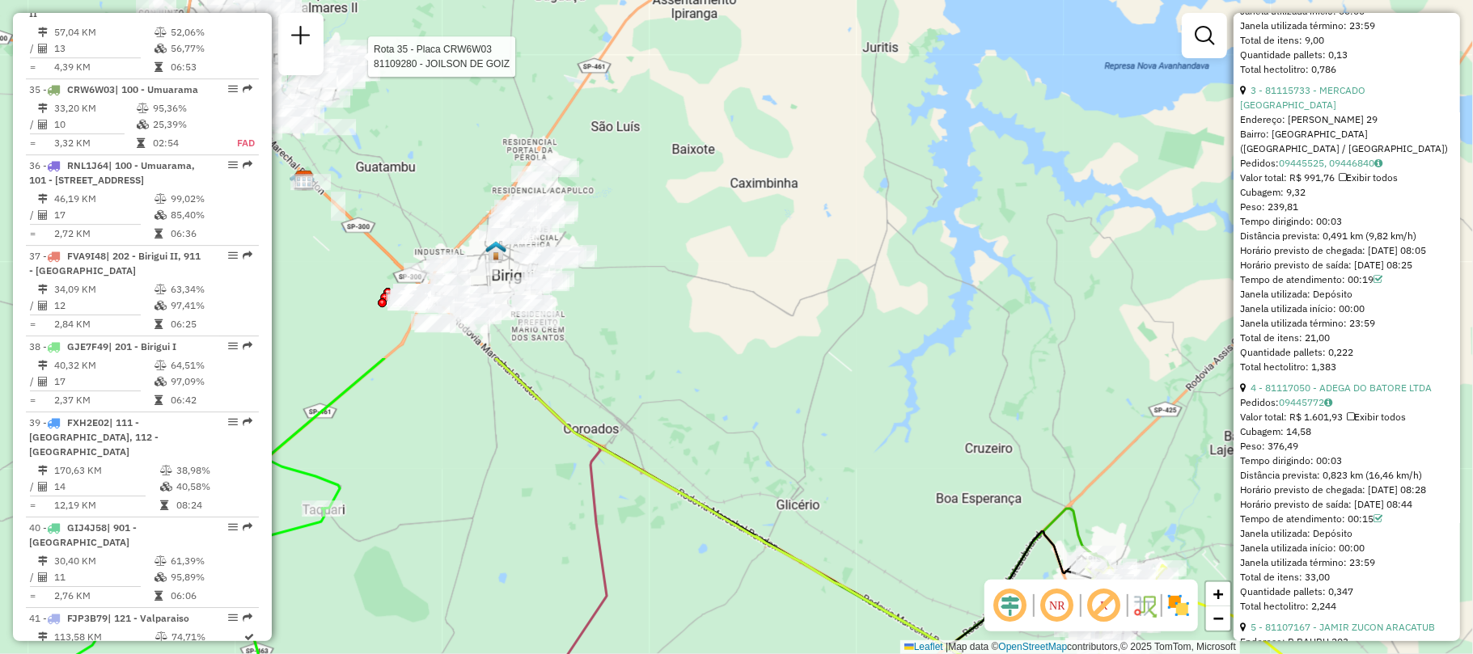
drag, startPoint x: 788, startPoint y: 163, endPoint x: 935, endPoint y: 554, distance: 417.4
click at [935, 554] on div "Rota 35 - Placa CRW6W03 81109280 - JOILSON DE GOIZ Janela de atendimento Grade …" at bounding box center [736, 327] width 1473 height 654
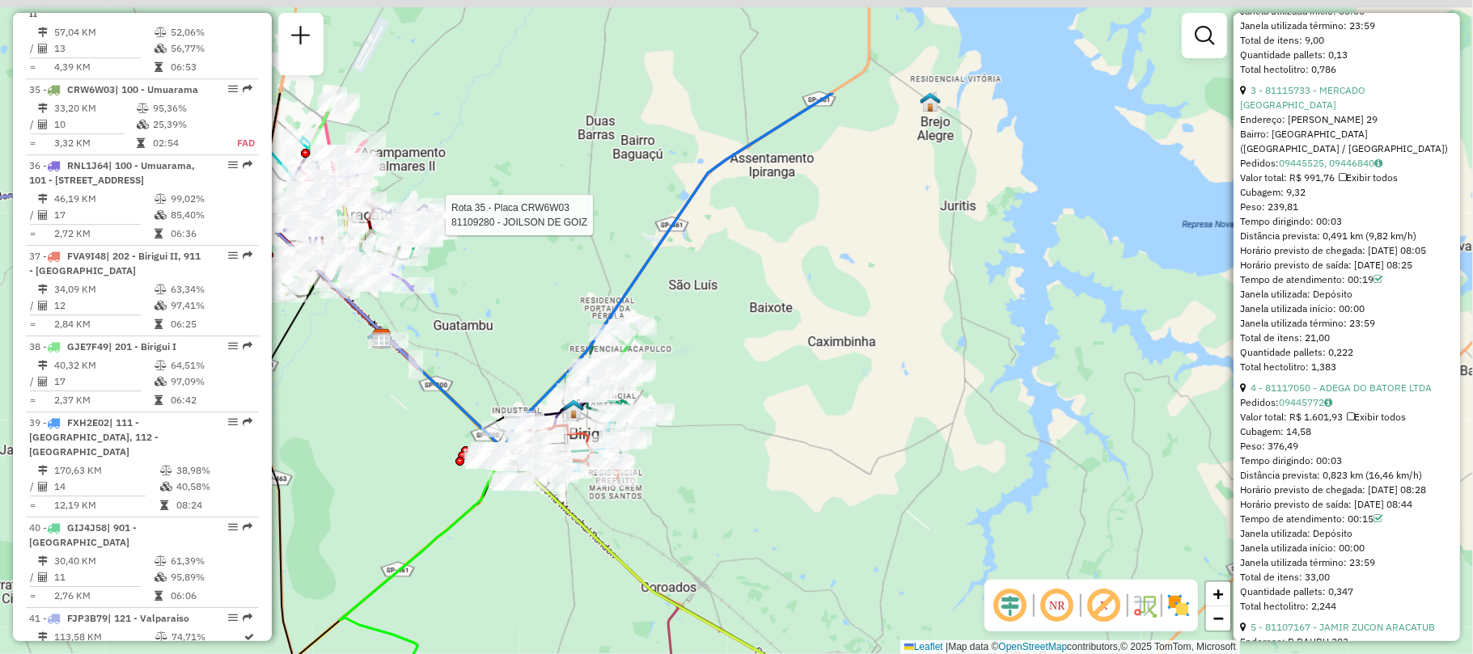
drag, startPoint x: 345, startPoint y: 171, endPoint x: 422, endPoint y: 330, distance: 176.5
click at [422, 330] on div "Rota 35 - Placa CRW6W03 81109280 - JOILSON DE GOIZ Janela de atendimento Grade …" at bounding box center [736, 327] width 1473 height 654
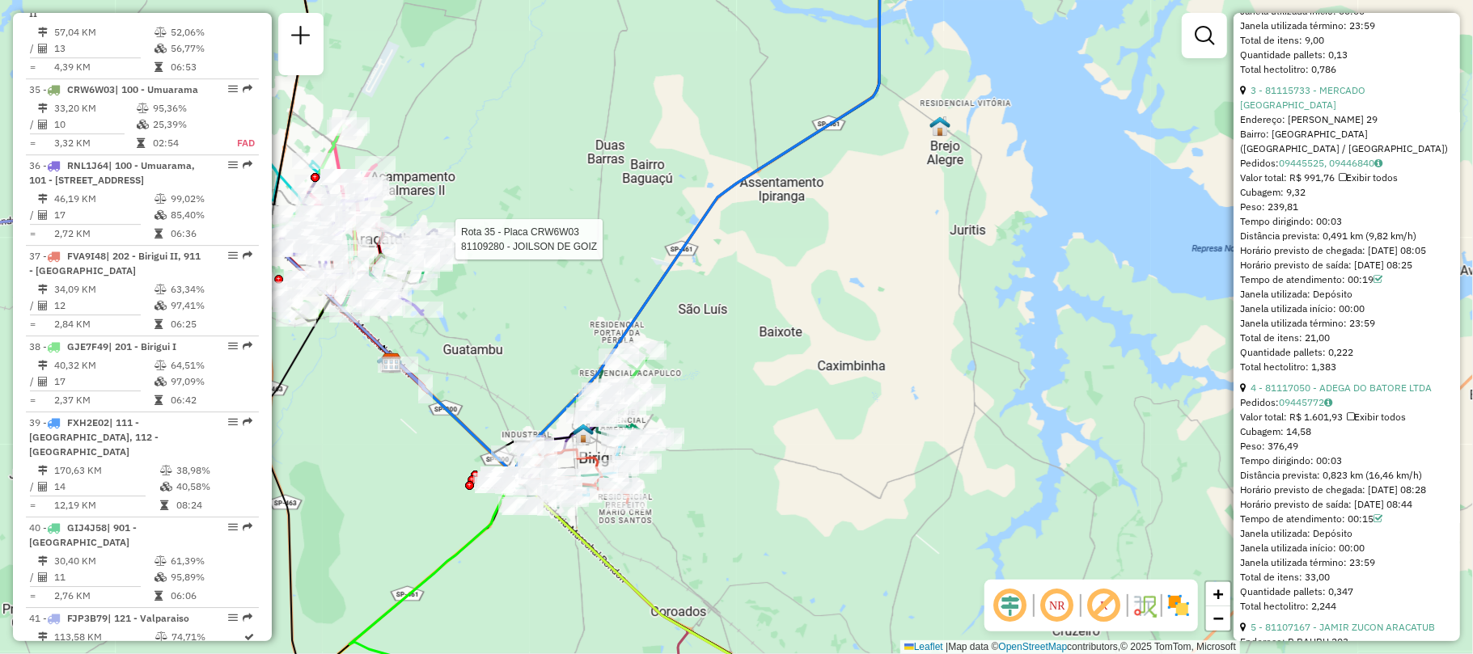
drag, startPoint x: 438, startPoint y: 347, endPoint x: 467, endPoint y: 391, distance: 53.2
click at [467, 391] on div "Rota 35 - Placa CRW6W03 81109280 - JOILSON DE GOIZ Janela de atendimento Grade …" at bounding box center [736, 327] width 1473 height 654
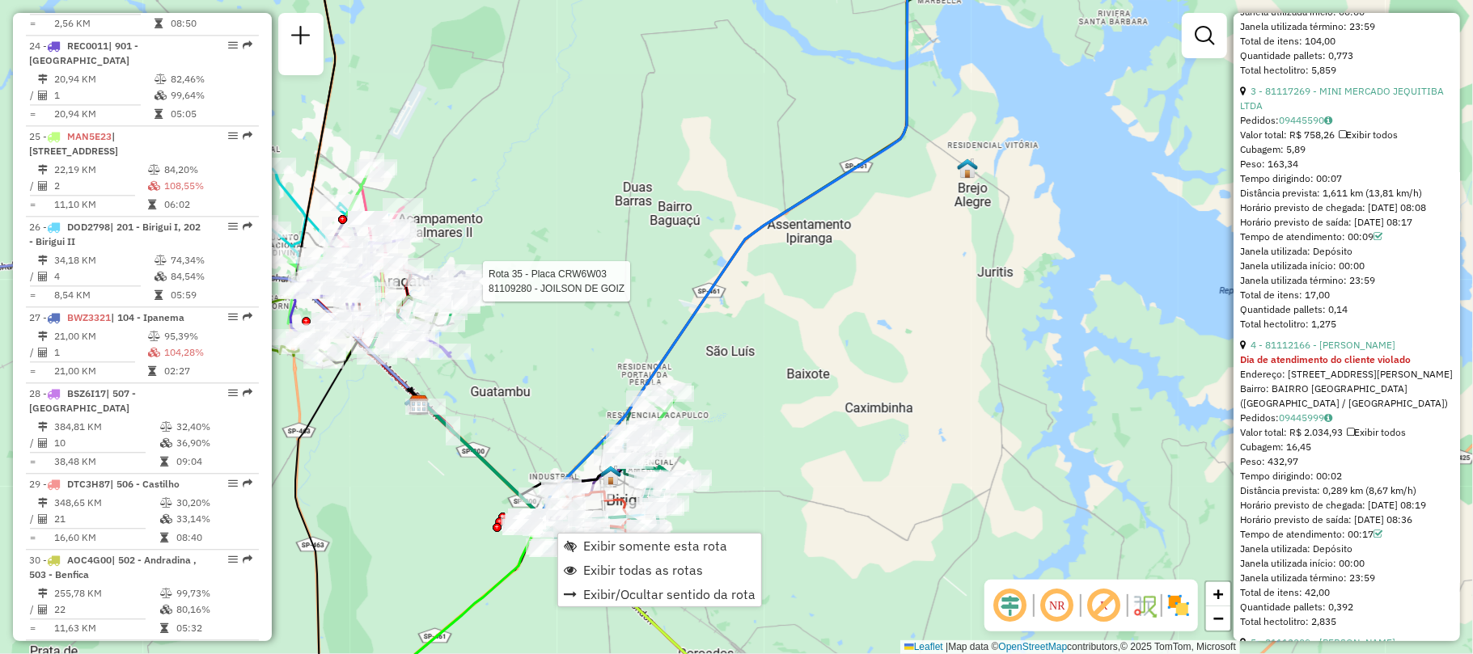
scroll to position [2195, 0]
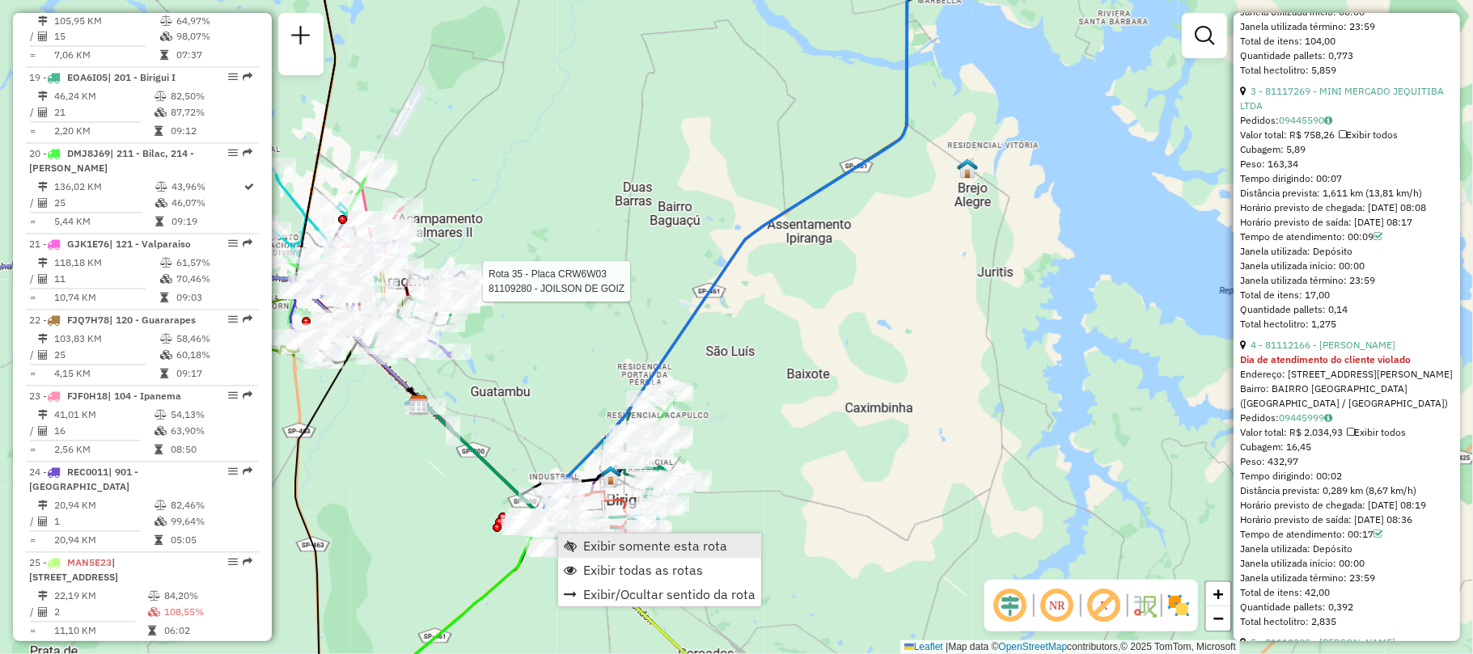
click at [621, 548] on span "Exibir somente esta rota" at bounding box center [655, 545] width 144 height 13
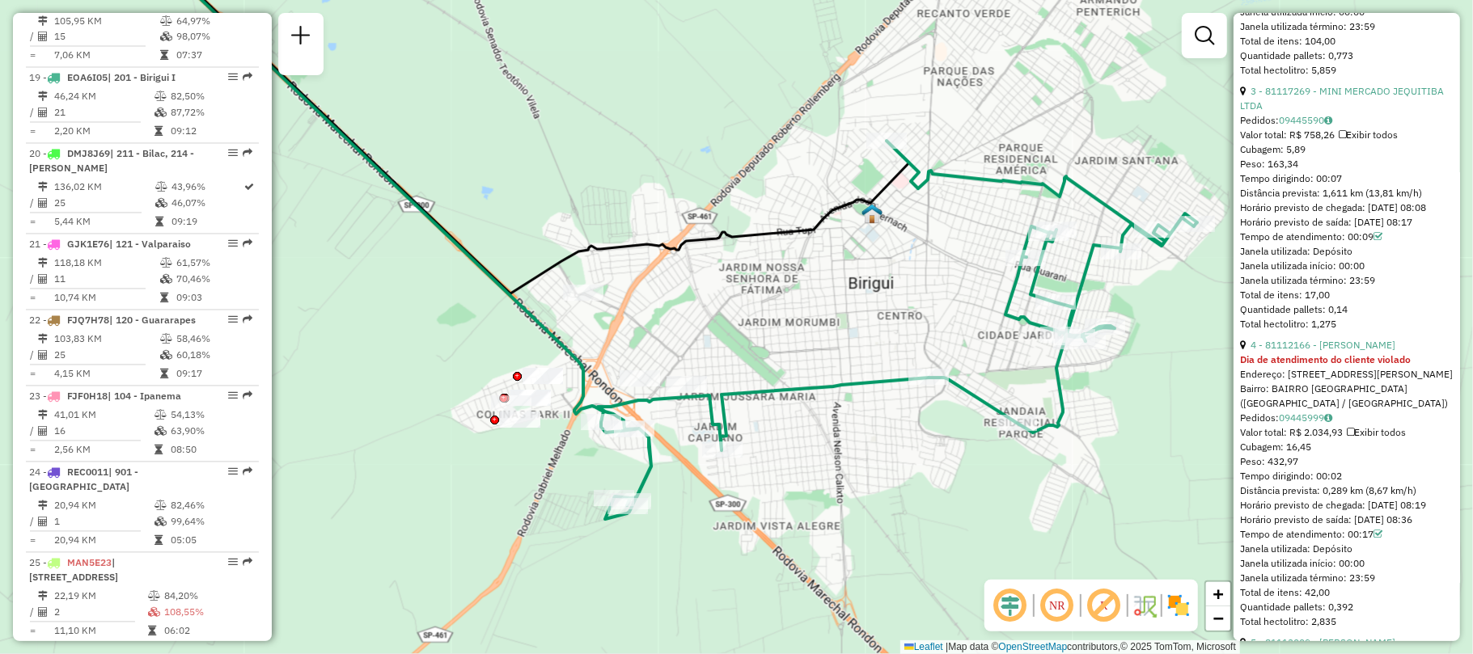
drag, startPoint x: 593, startPoint y: 443, endPoint x: 479, endPoint y: 312, distance: 173.7
click at [479, 312] on div "Janela de atendimento Grade de atendimento Capacidade Transportadoras Veículos …" at bounding box center [736, 327] width 1473 height 654
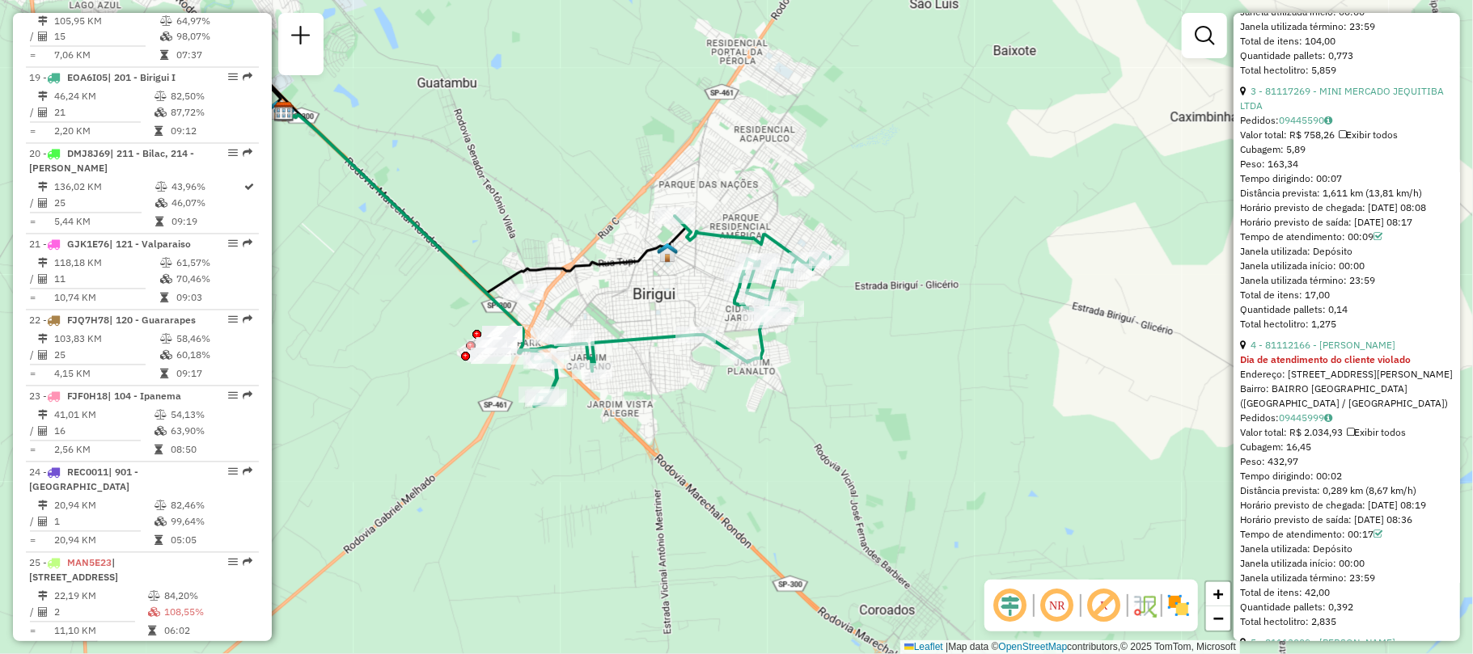
click at [1188, 607] on img at bounding box center [1178, 606] width 26 height 26
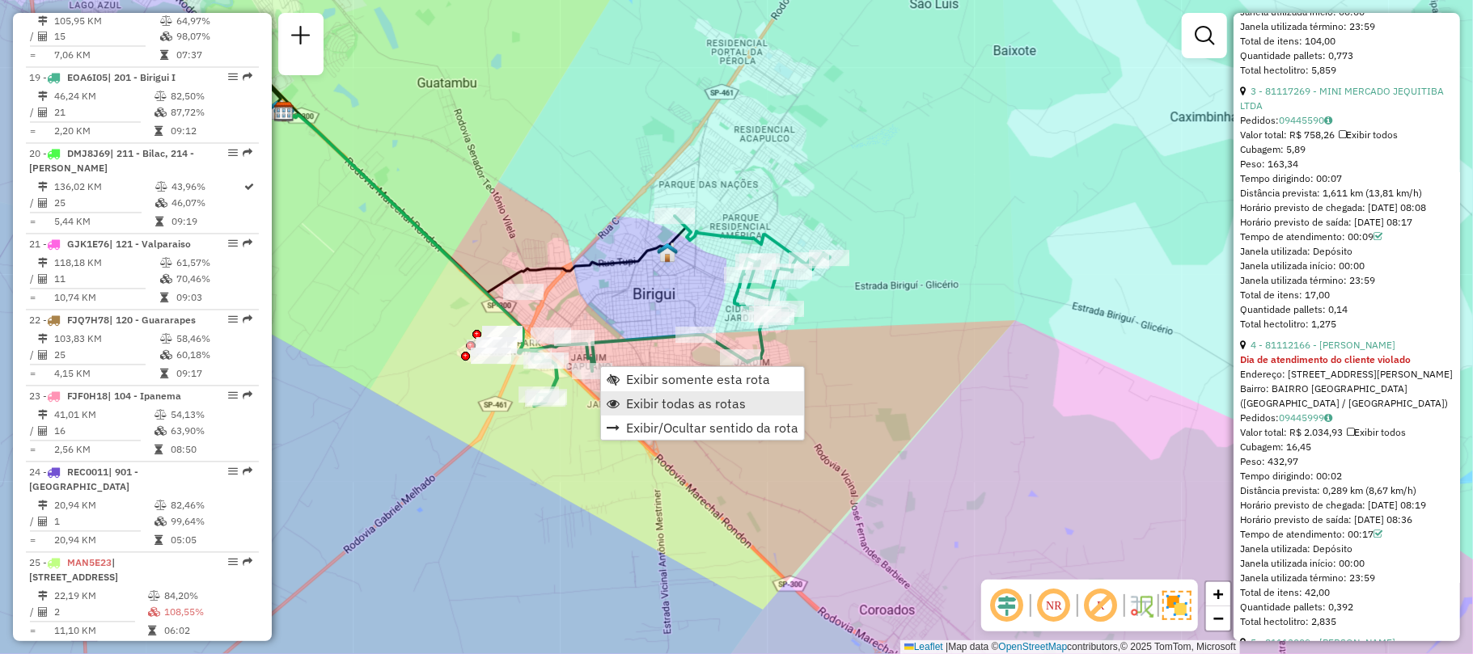
click at [644, 399] on span "Exibir todas as rotas" at bounding box center [686, 403] width 120 height 13
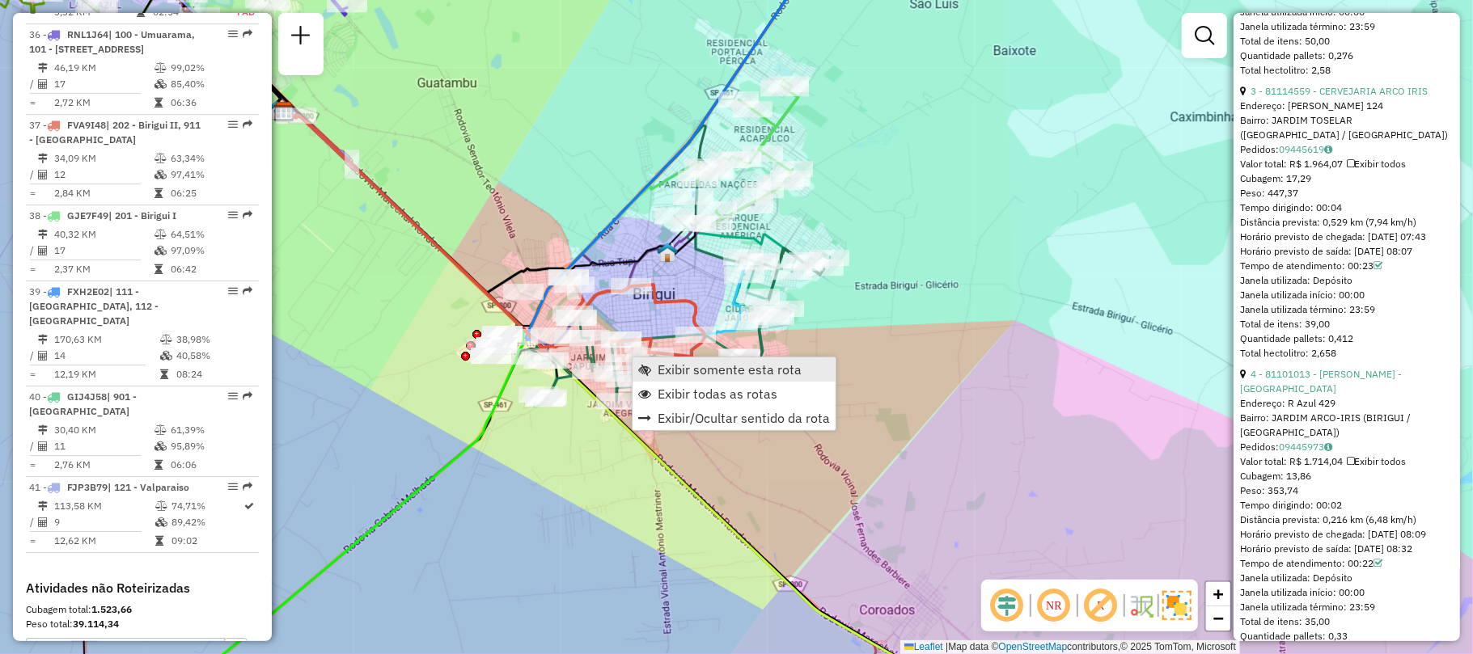
scroll to position [3831, 0]
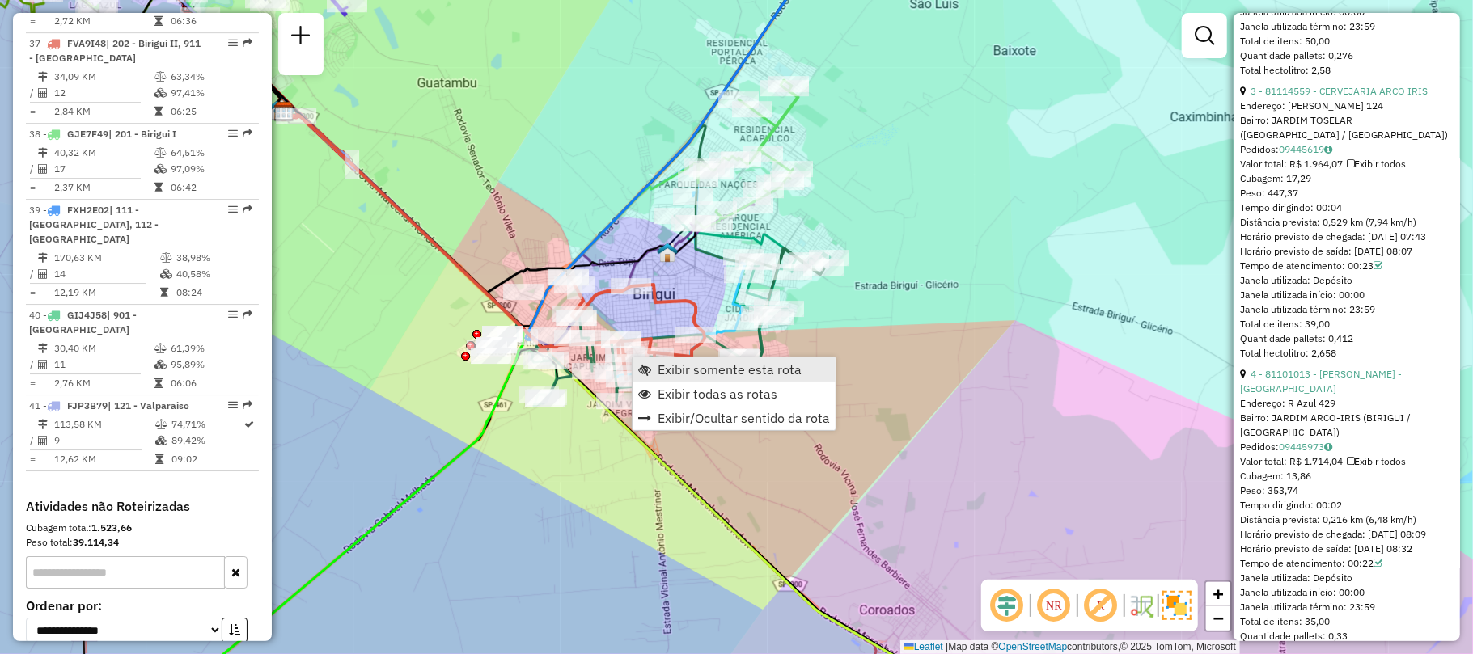
click at [658, 367] on span "Exibir somente esta rota" at bounding box center [730, 369] width 144 height 13
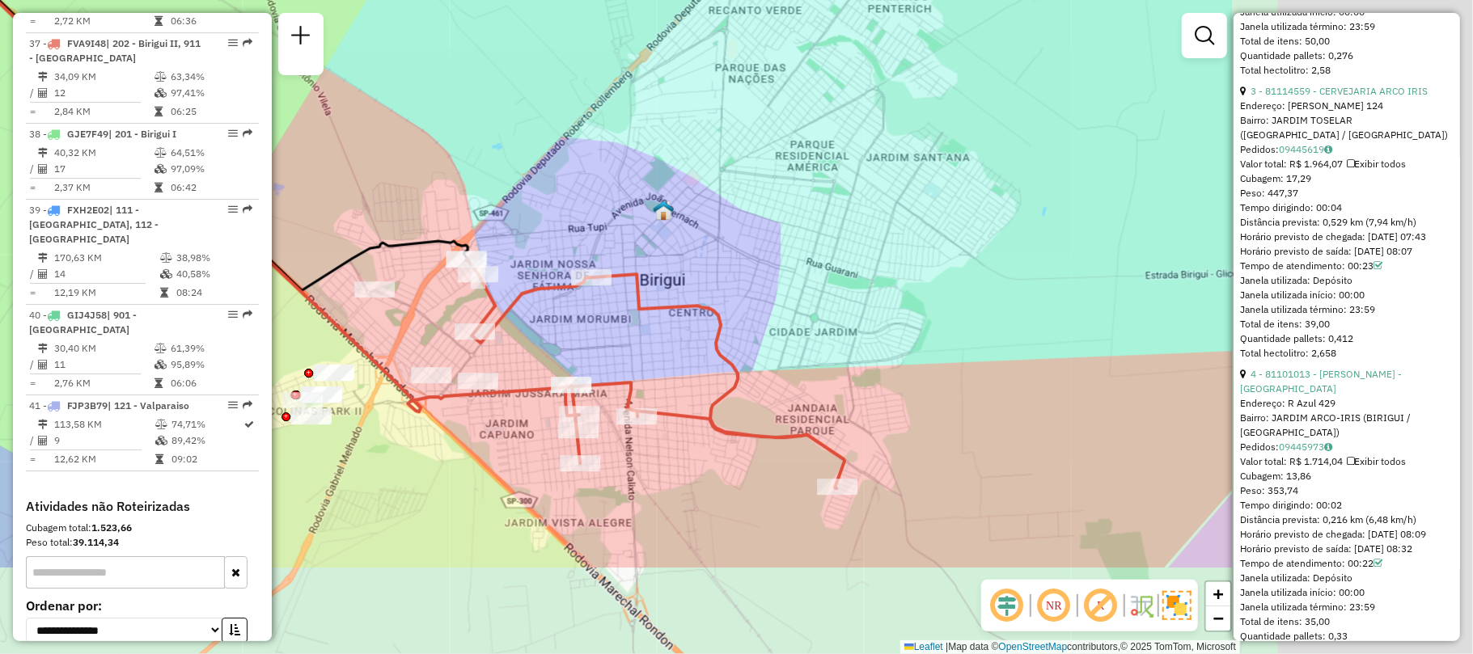
drag, startPoint x: 664, startPoint y: 367, endPoint x: 276, endPoint y: 217, distance: 416.3
click at [276, 217] on div "Janela de atendimento Grade de atendimento Capacidade Transportadoras Veículos …" at bounding box center [736, 327] width 1473 height 654
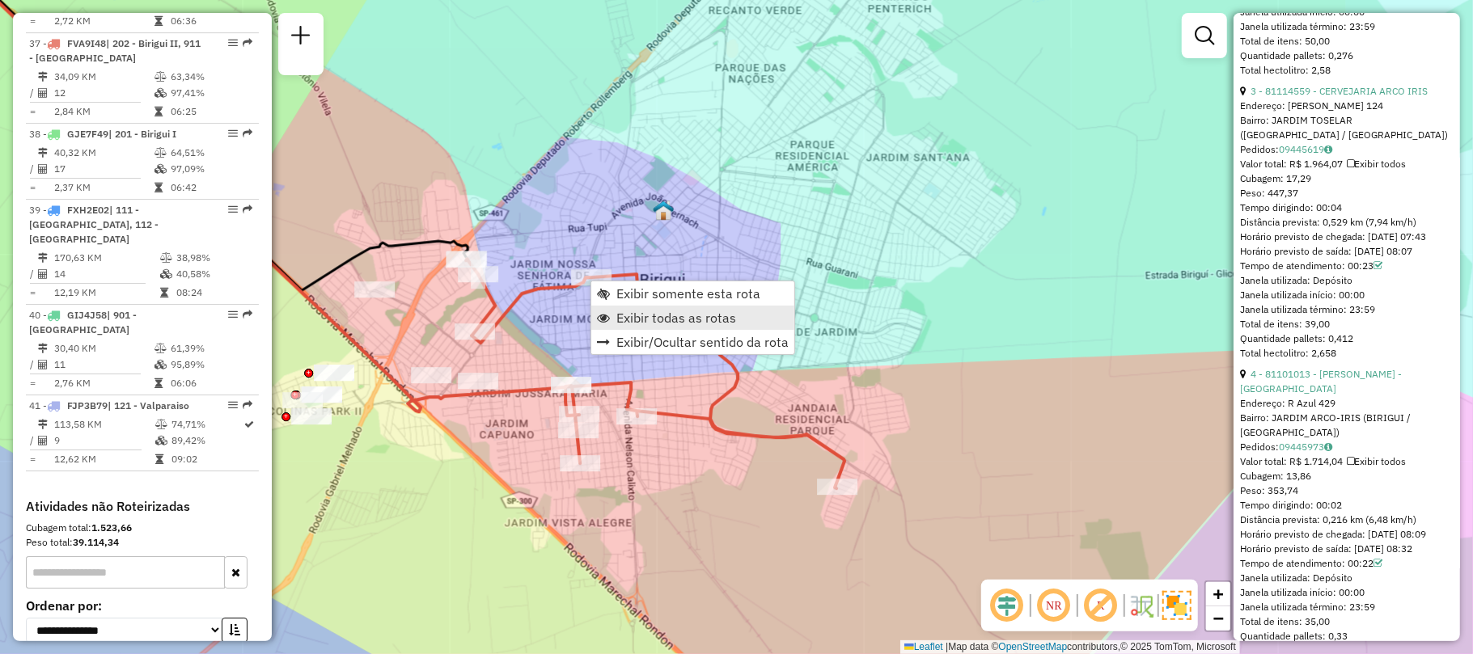
click at [613, 320] on link "Exibir todas as rotas" at bounding box center [692, 318] width 203 height 24
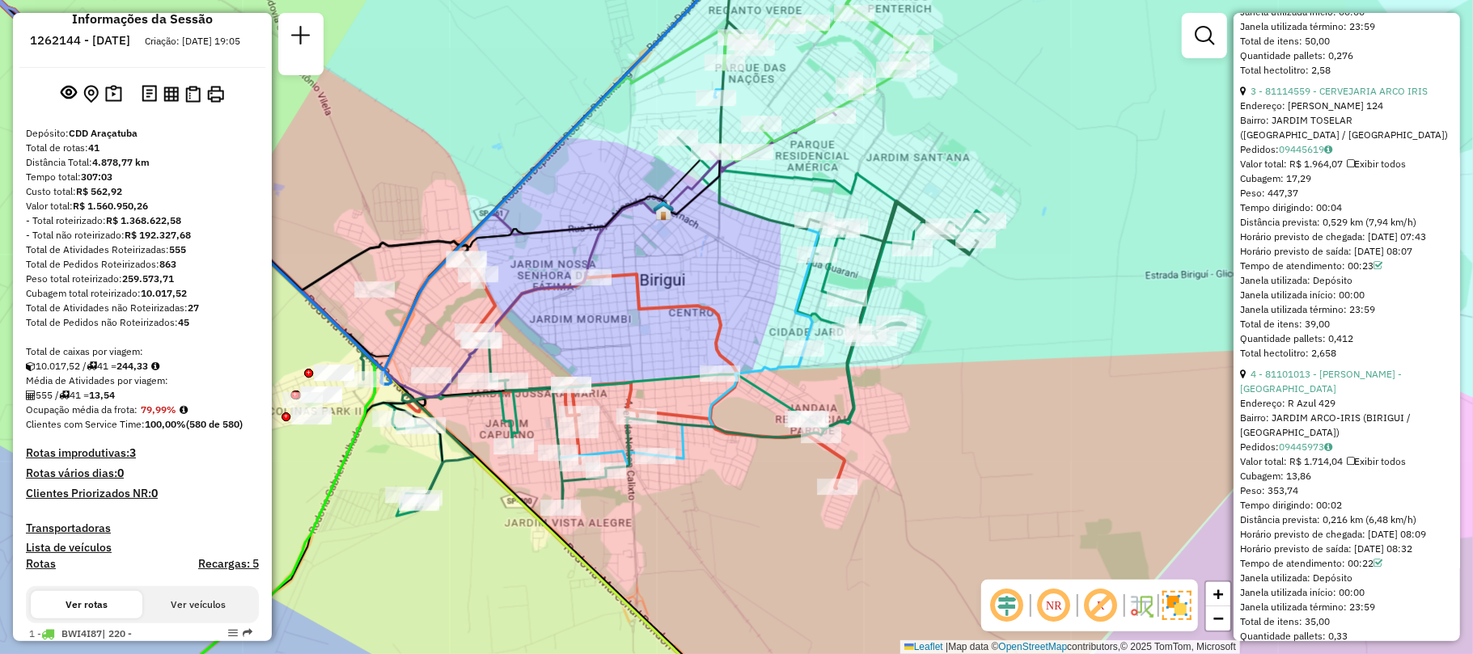
scroll to position [0, 0]
